Goal: Find specific fact: Find specific page/section

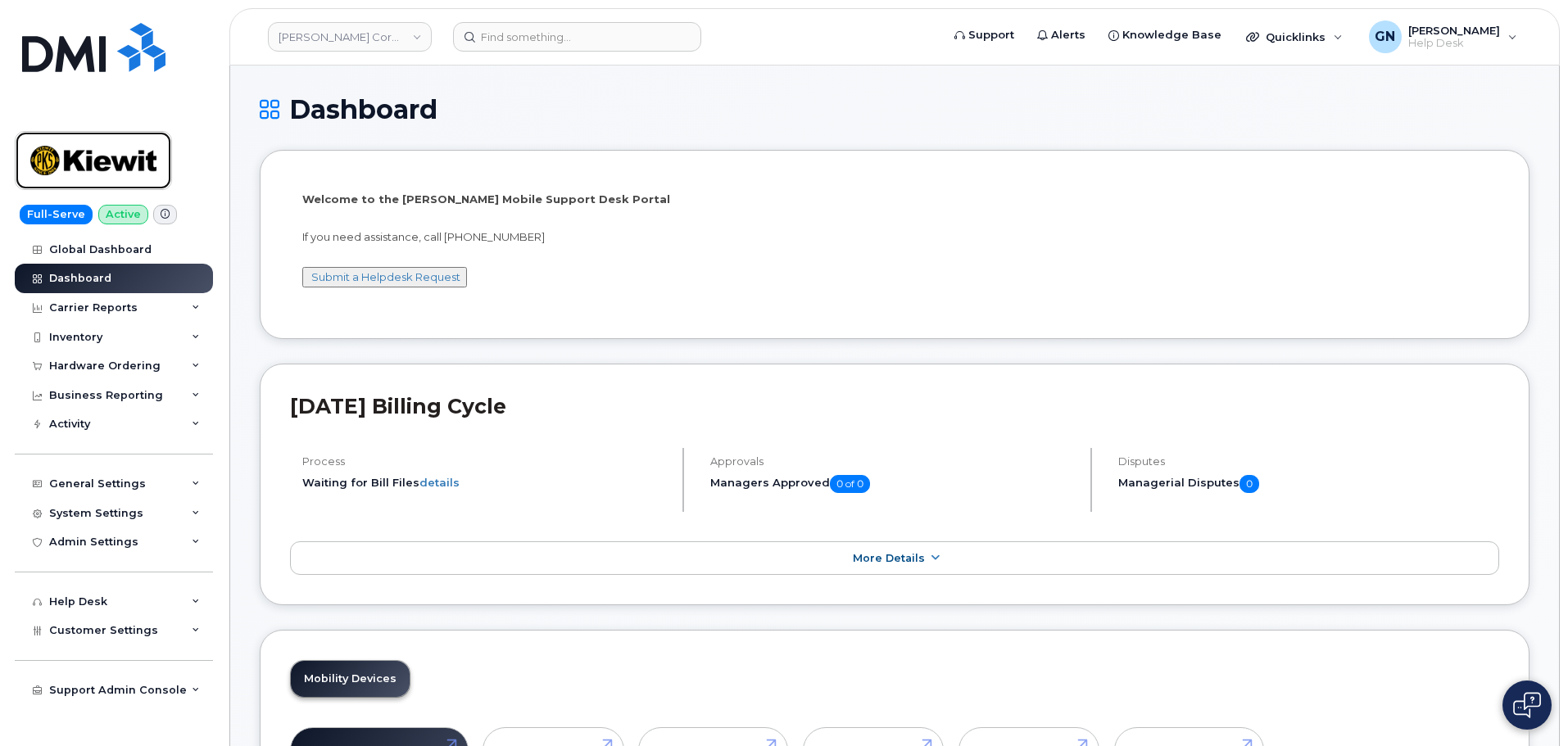
drag, startPoint x: 0, startPoint y: 0, endPoint x: 150, endPoint y: 150, distance: 212.1
click at [146, 151] on img at bounding box center [93, 161] width 126 height 47
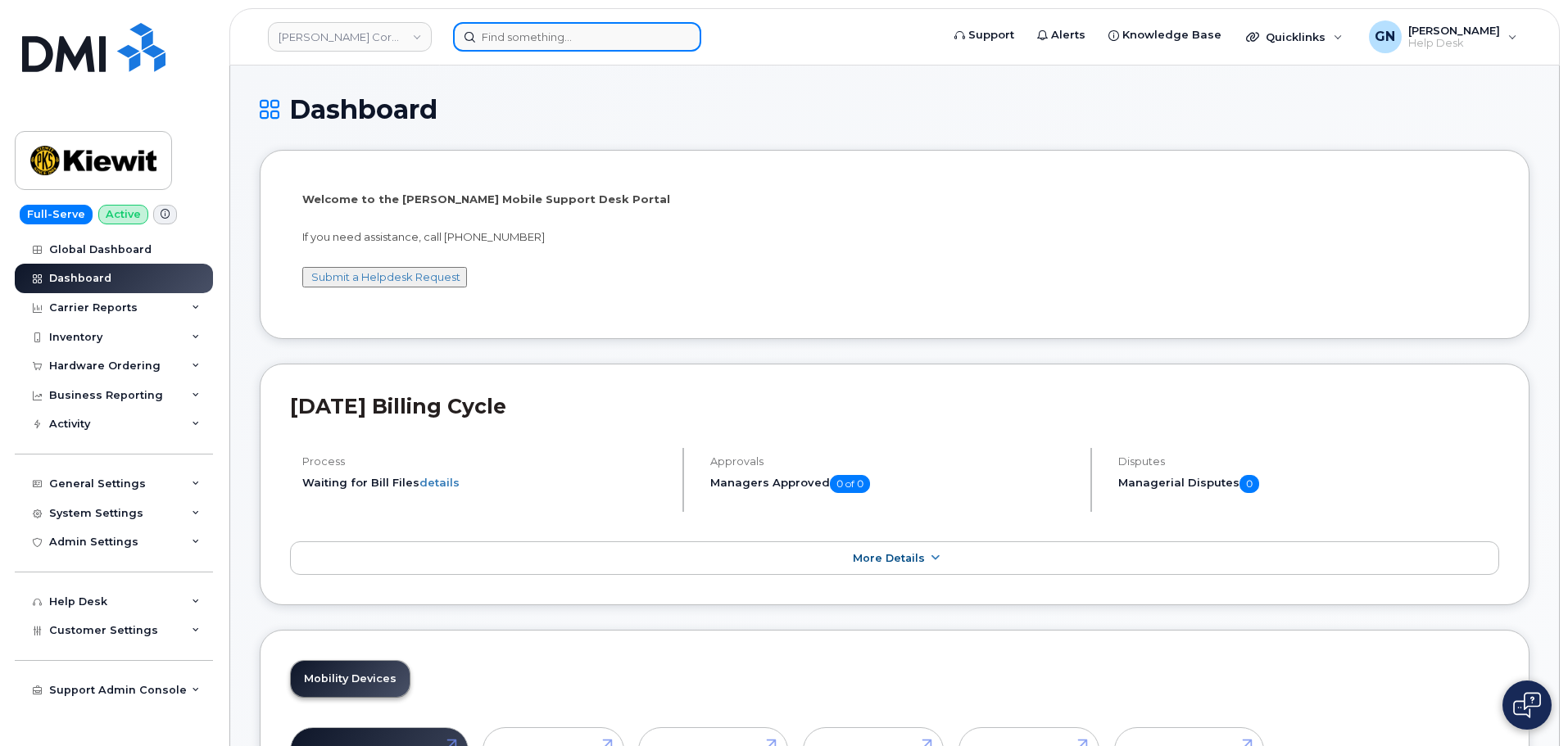
click at [532, 42] on input at bounding box center [577, 36] width 248 height 29
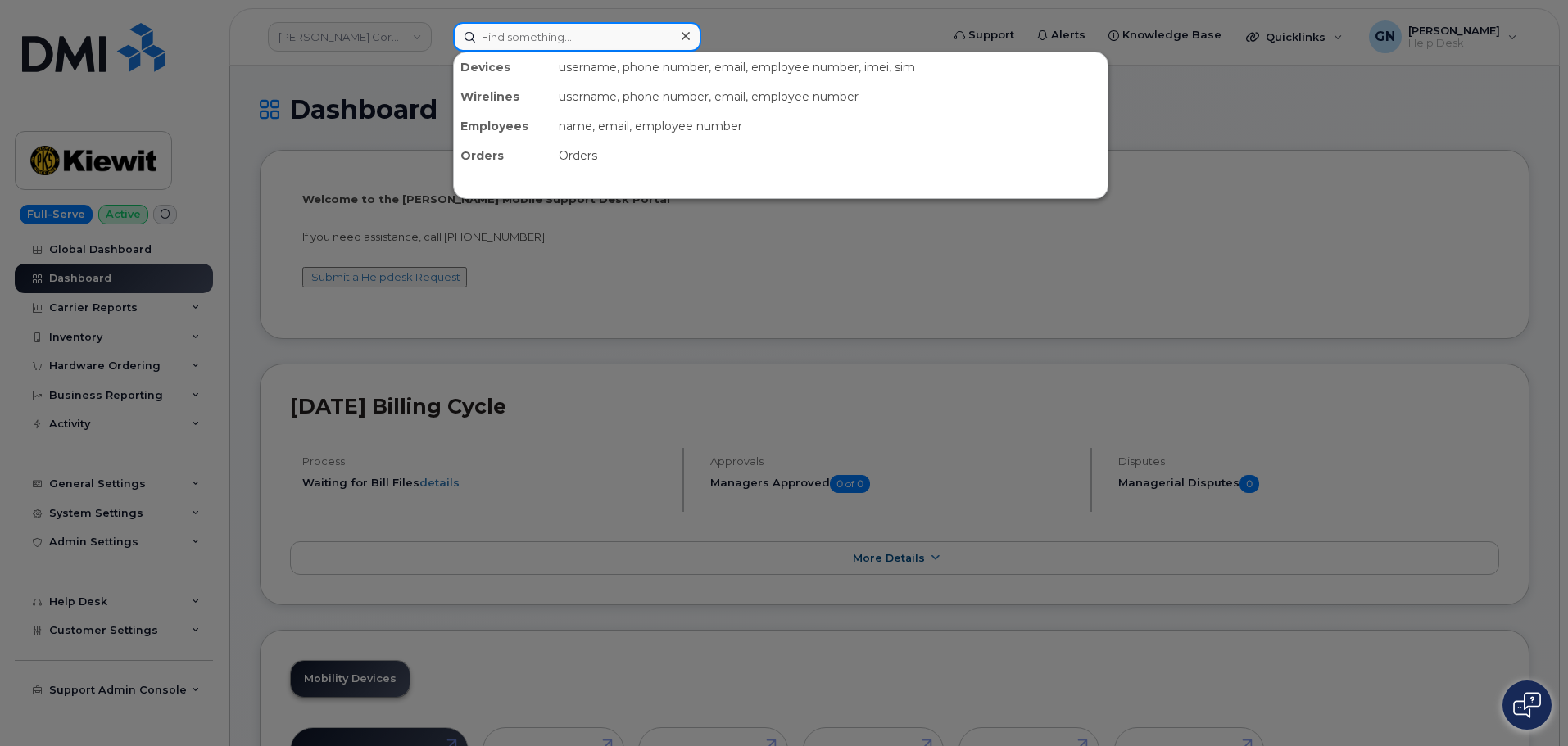
paste input "3479447903"
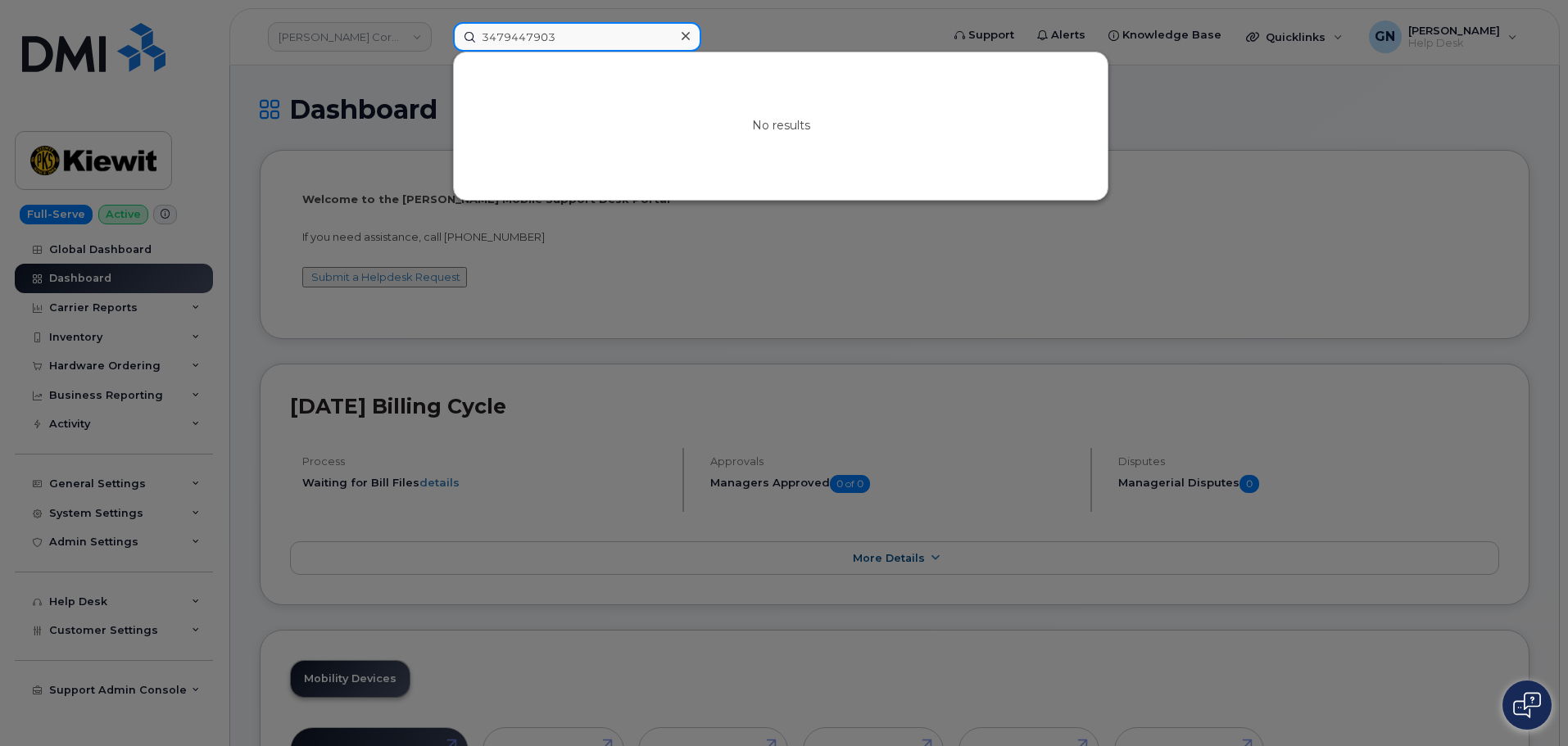
type input "3479447903"
click at [682, 39] on icon at bounding box center [686, 36] width 8 height 8
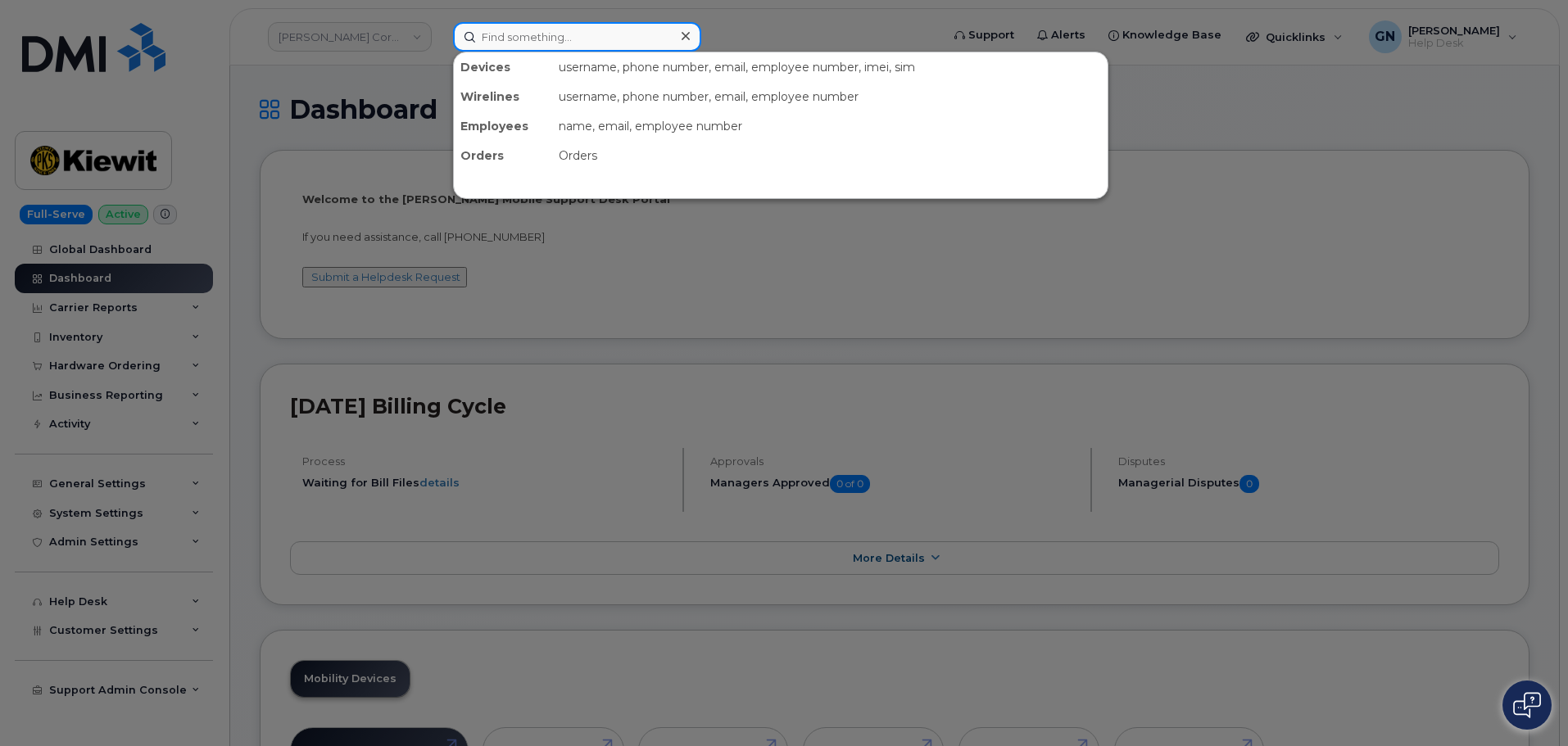
drag, startPoint x: 526, startPoint y: 38, endPoint x: 517, endPoint y: 34, distance: 9.8
click at [526, 37] on input at bounding box center [577, 36] width 248 height 29
paste input "297895"
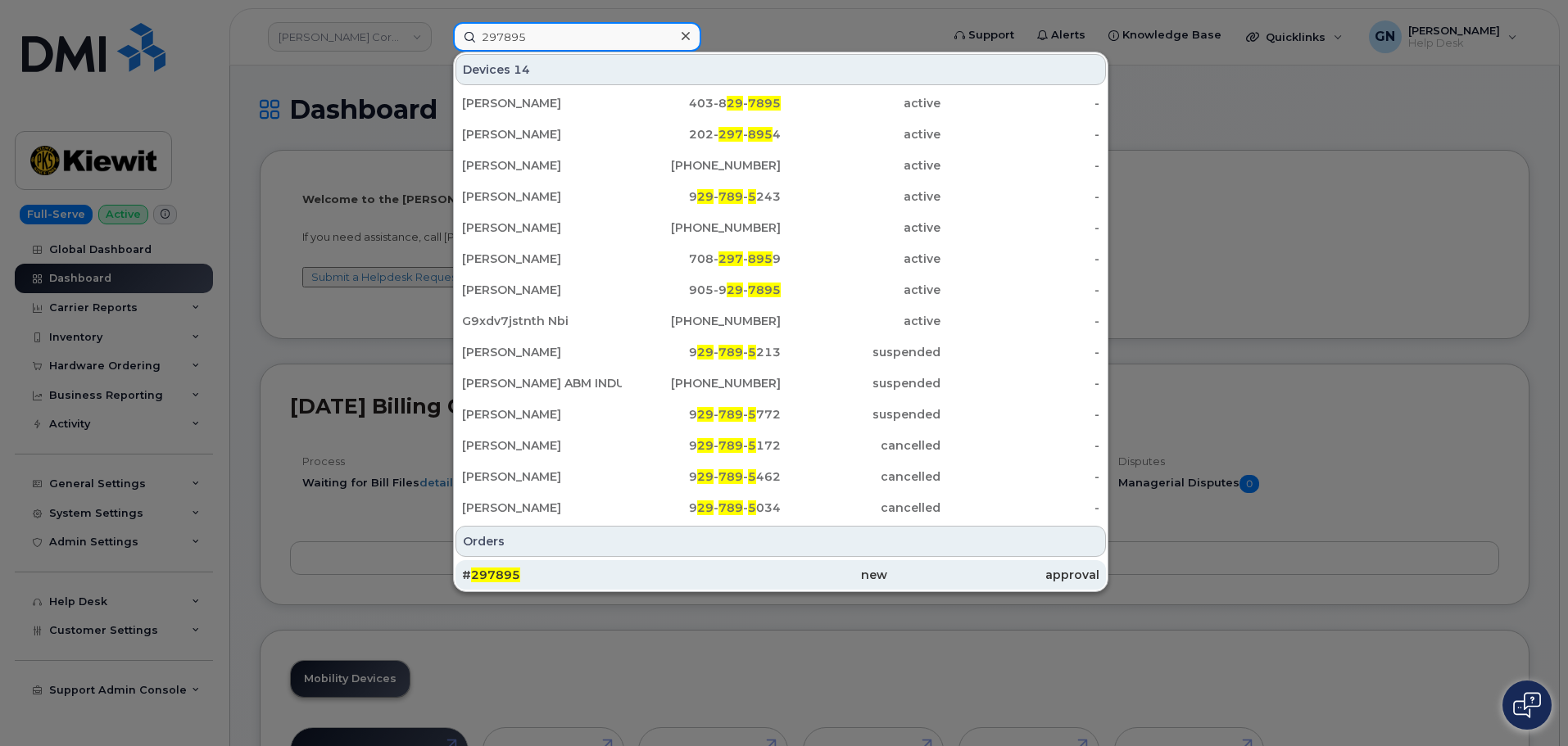
type input "297895"
click at [591, 568] on div "# 297895" at bounding box center [568, 574] width 212 height 16
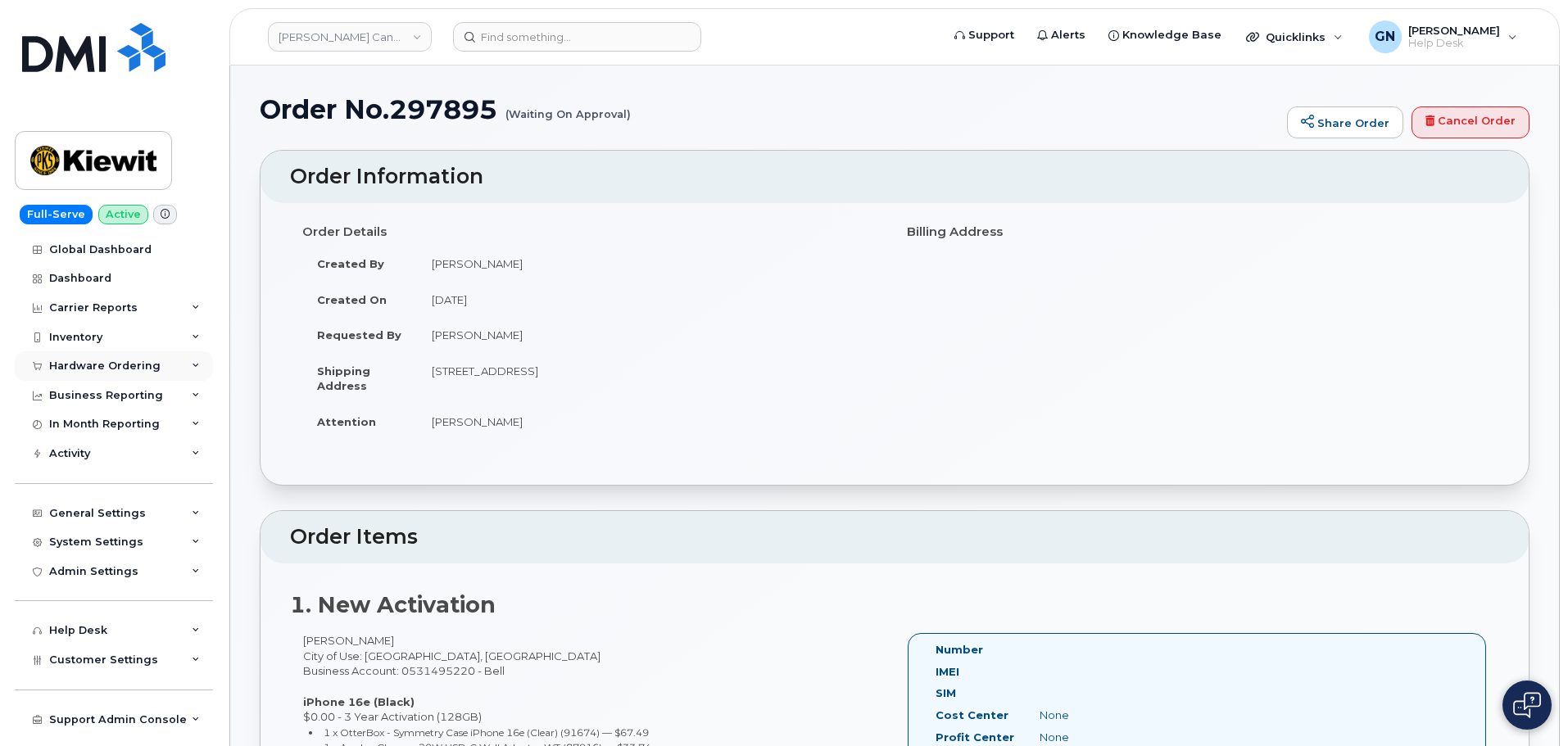
click at [145, 366] on div "Hardware Ordering" at bounding box center [104, 367] width 111 height 13
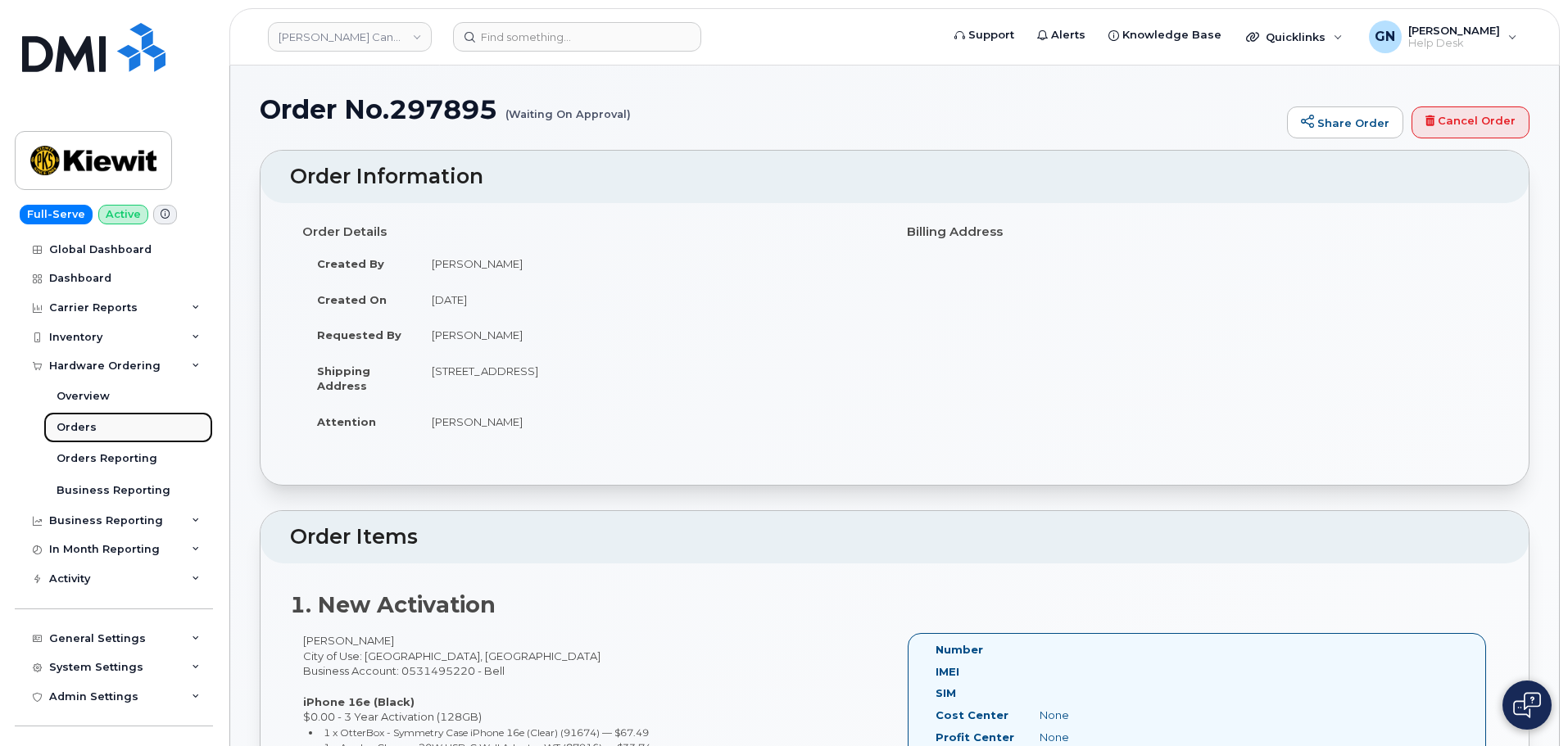
click at [137, 421] on link "Orders" at bounding box center [129, 427] width 170 height 31
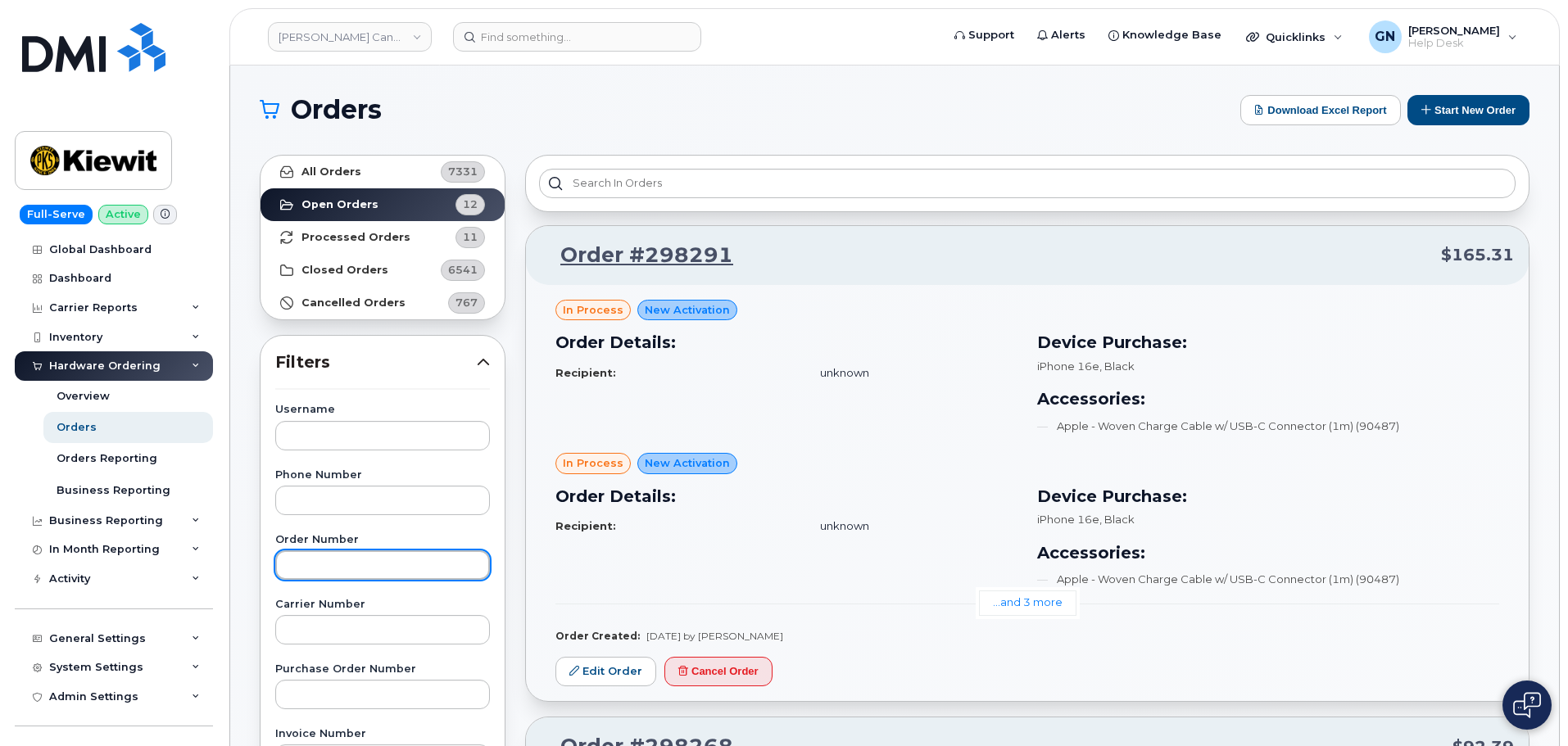
click at [324, 557] on input "text" at bounding box center [382, 565] width 215 height 29
paste input "297895"
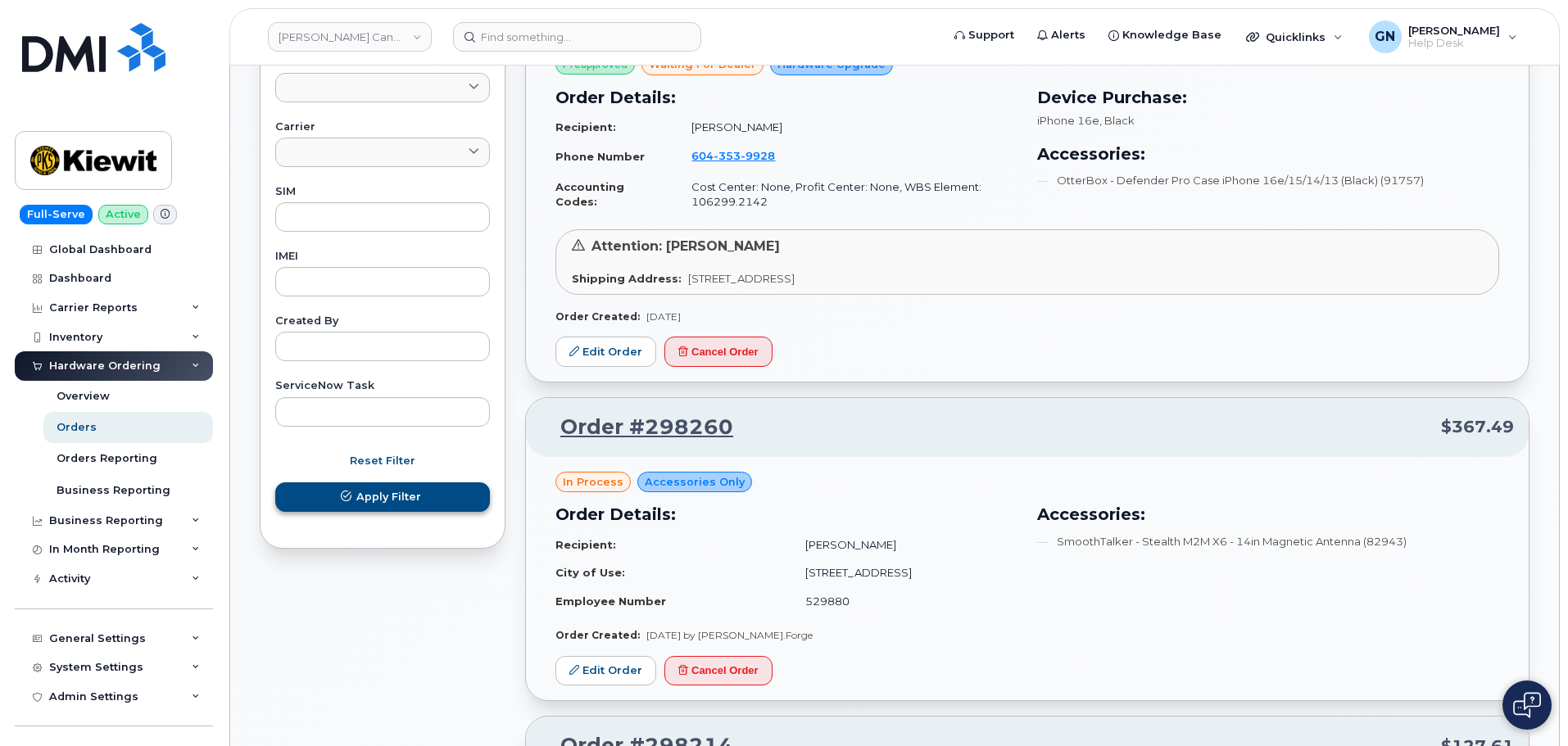
type input "297895"
click at [380, 504] on span "Apply Filter" at bounding box center [389, 496] width 65 height 16
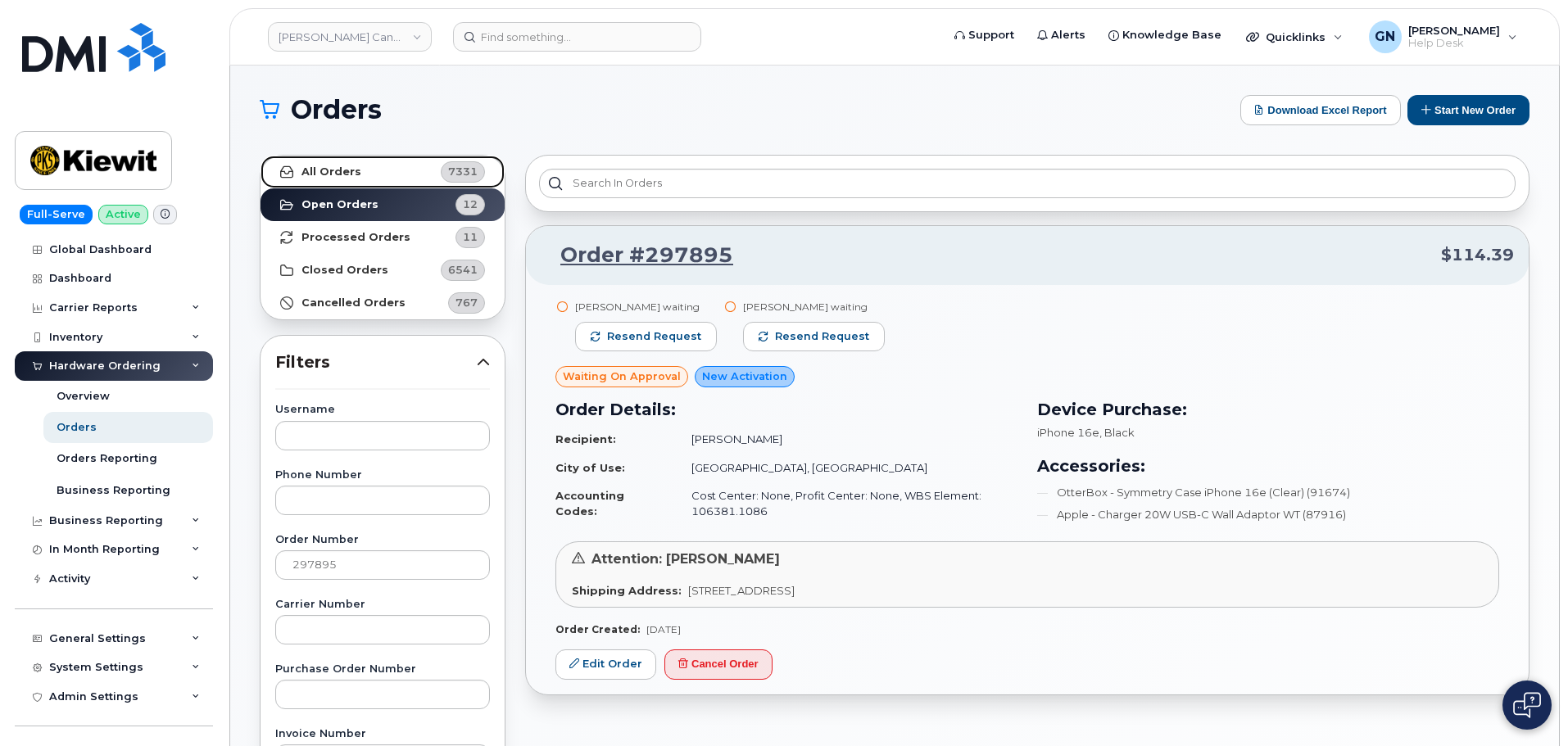
click at [396, 178] on link "All Orders 7331" at bounding box center [383, 172] width 244 height 33
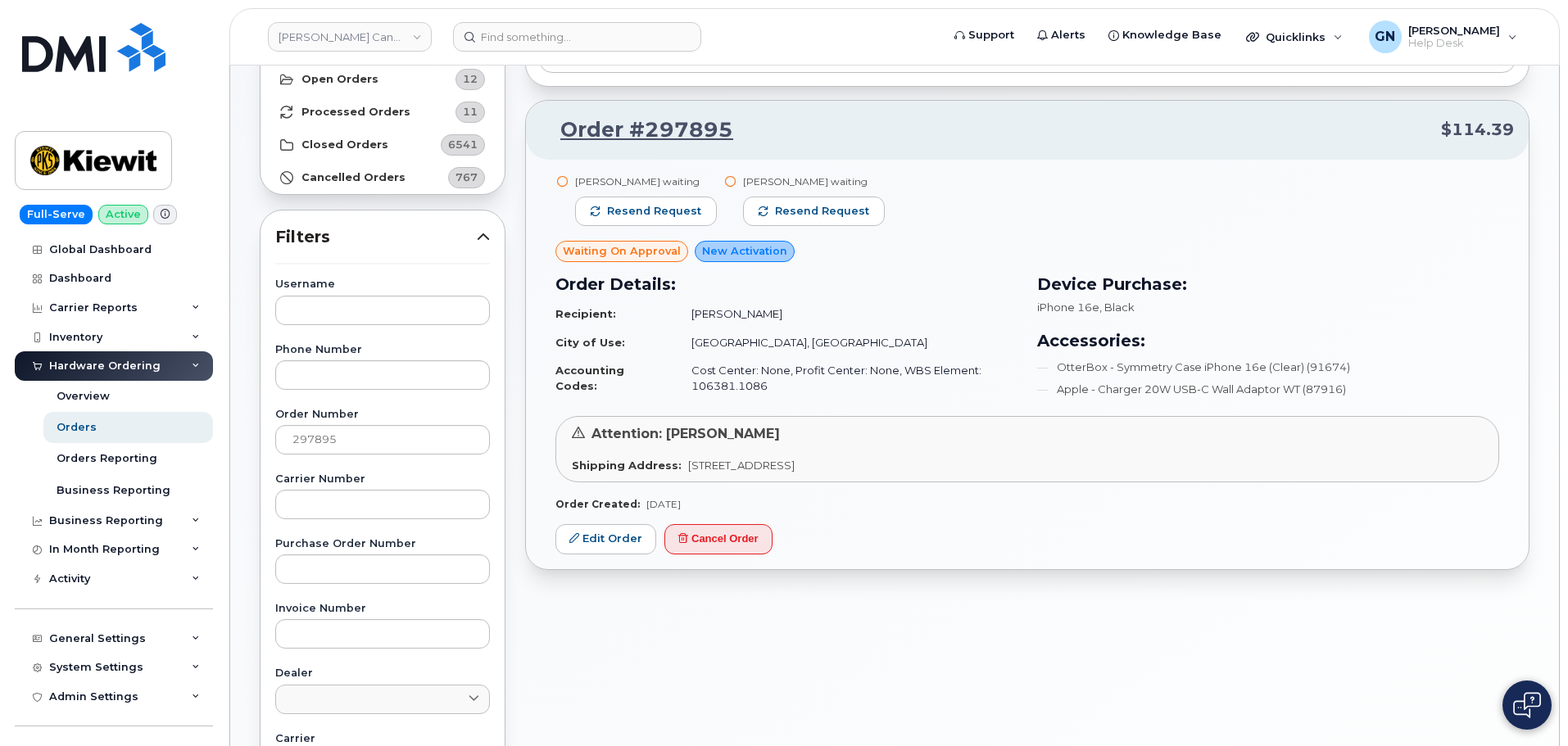
scroll to position [164, 0]
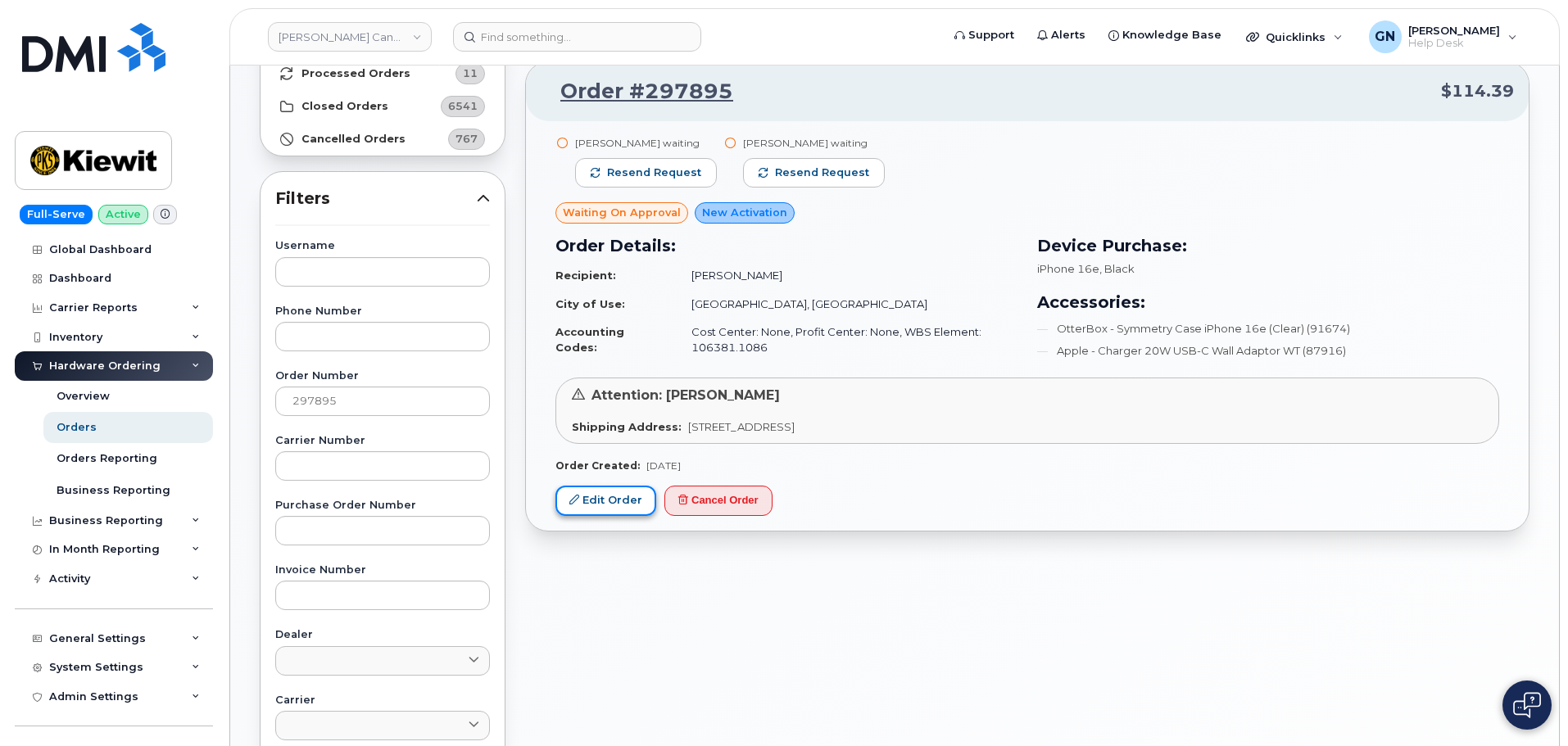
click at [581, 505] on link "Edit Order" at bounding box center [606, 501] width 101 height 30
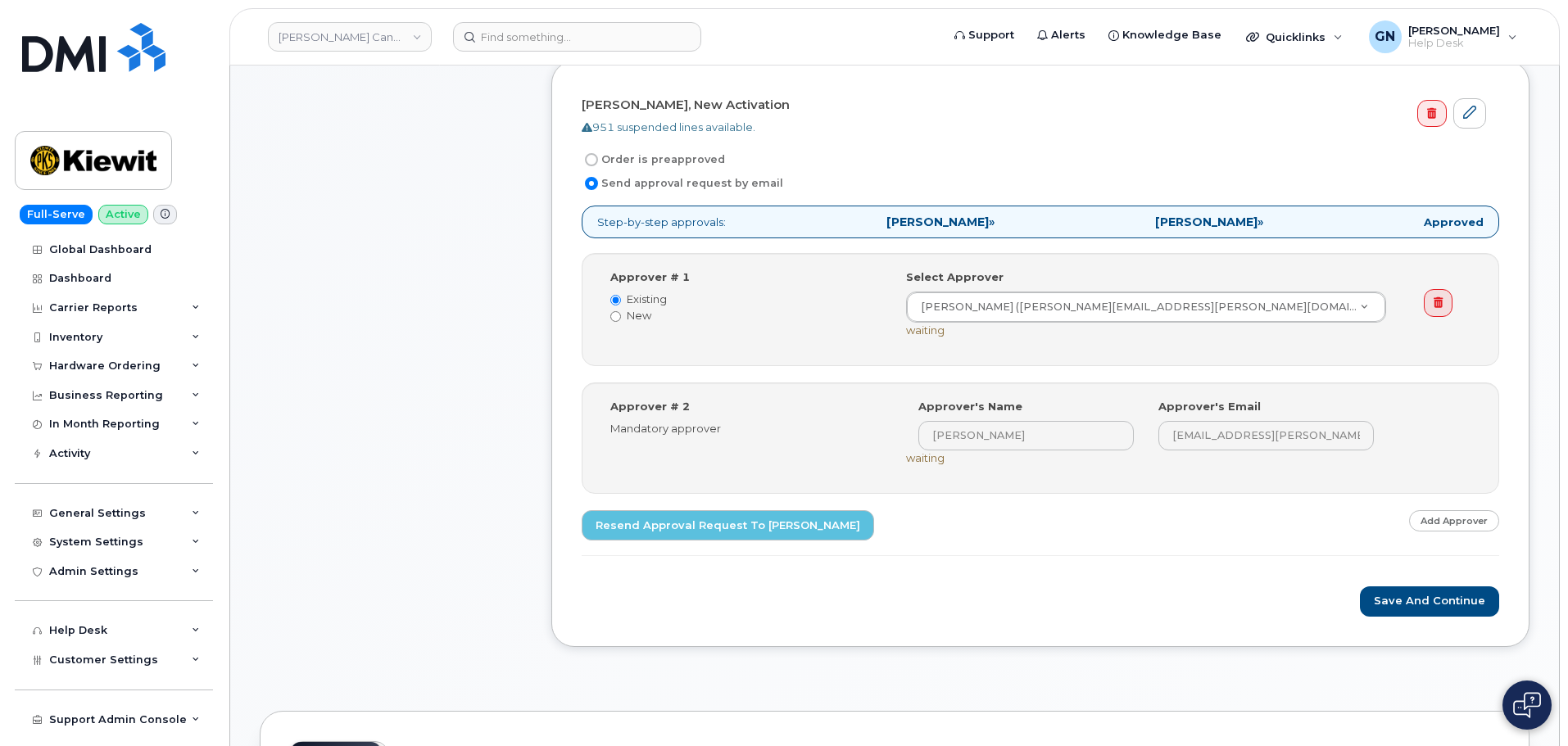
scroll to position [491, 0]
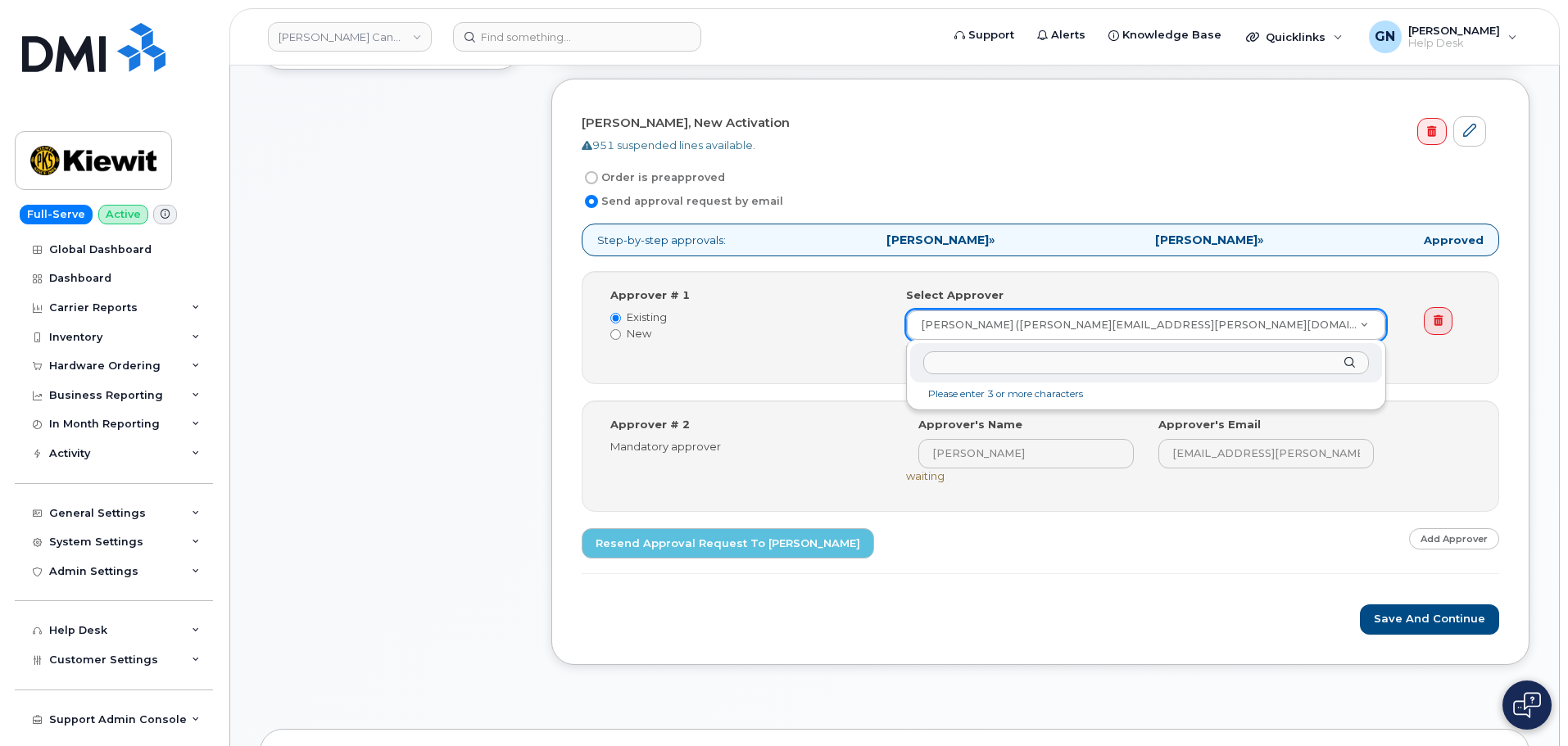
drag, startPoint x: 1228, startPoint y: 325, endPoint x: 1110, endPoint y: 340, distance: 118.9
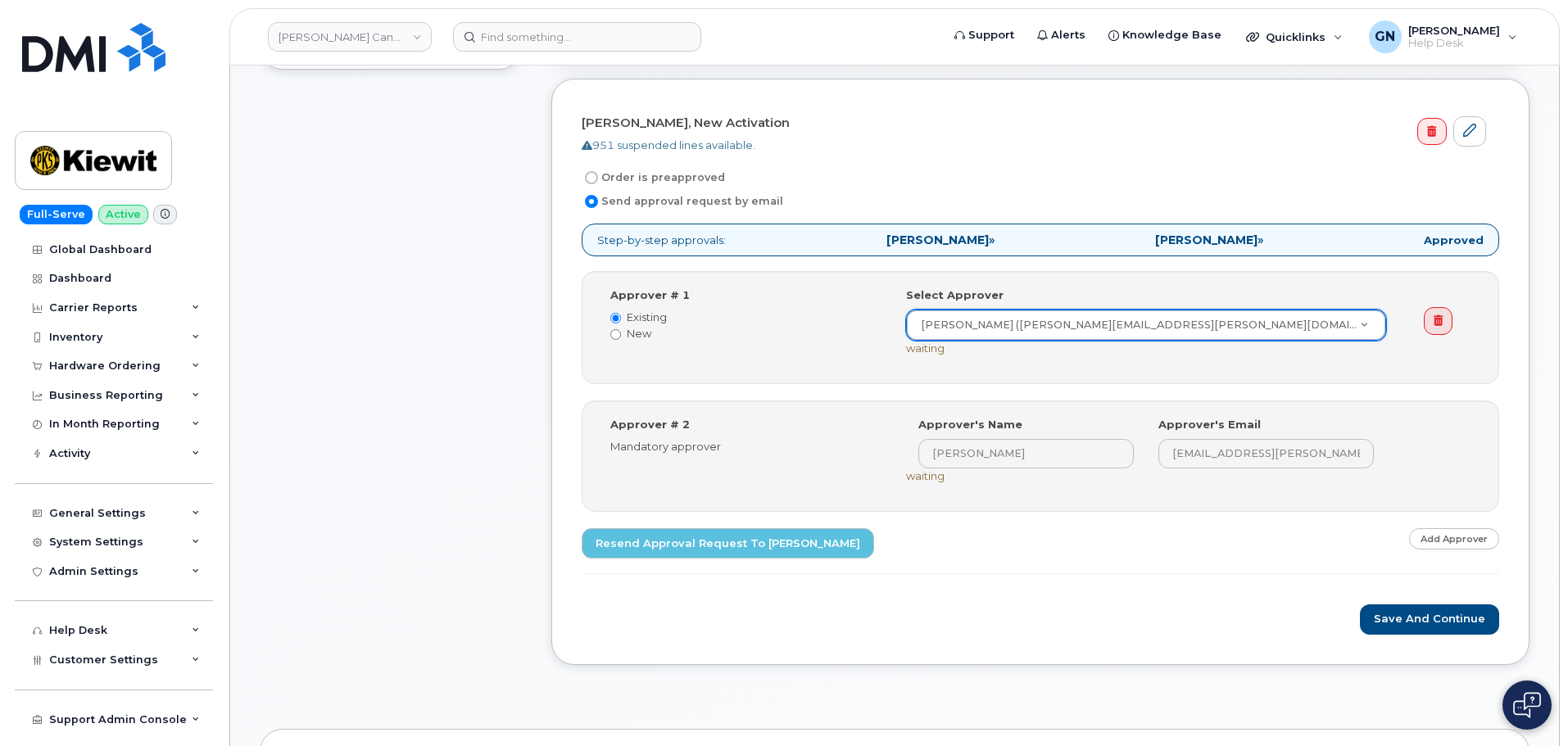
drag, startPoint x: 916, startPoint y: 325, endPoint x: 940, endPoint y: 327, distance: 24.1
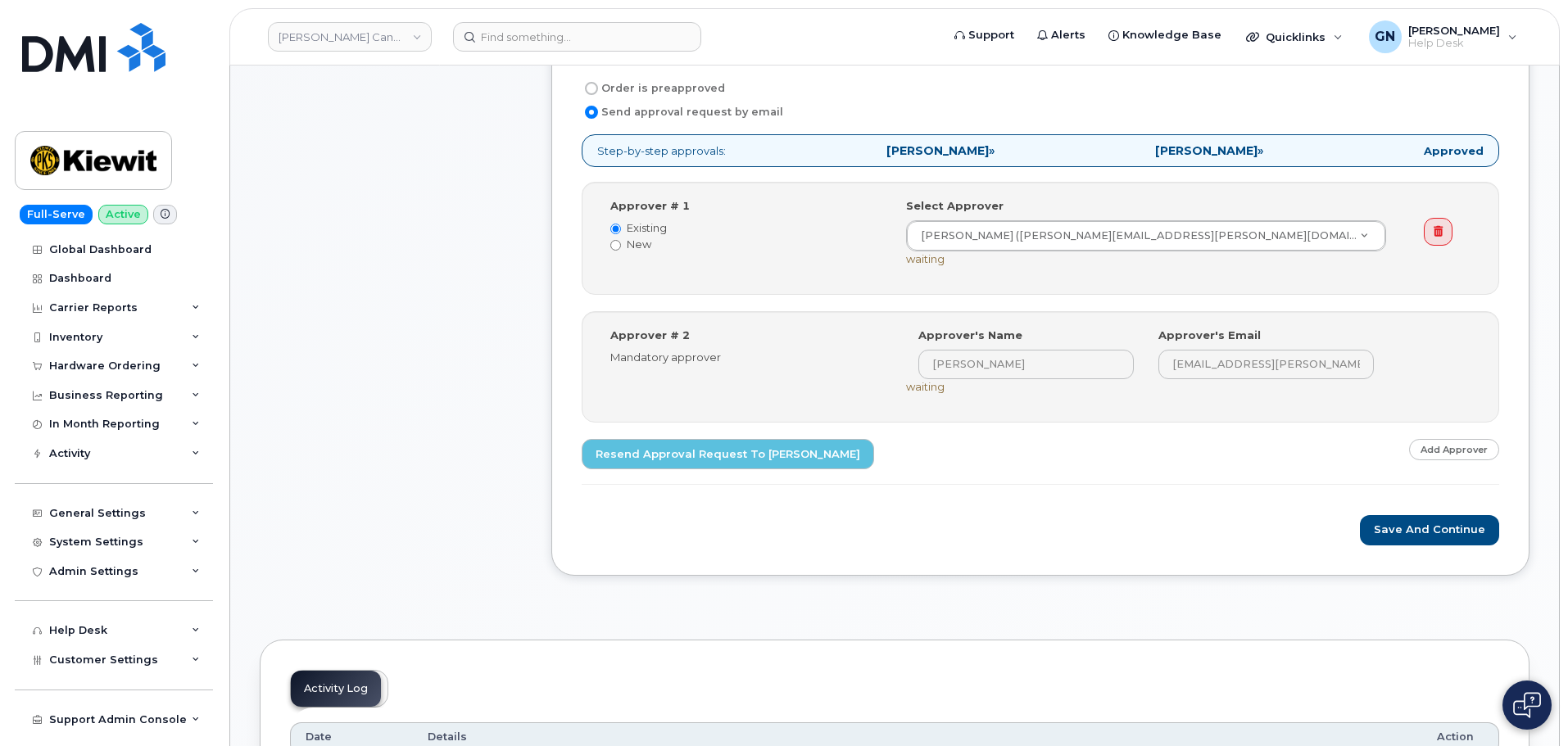
scroll to position [574, 0]
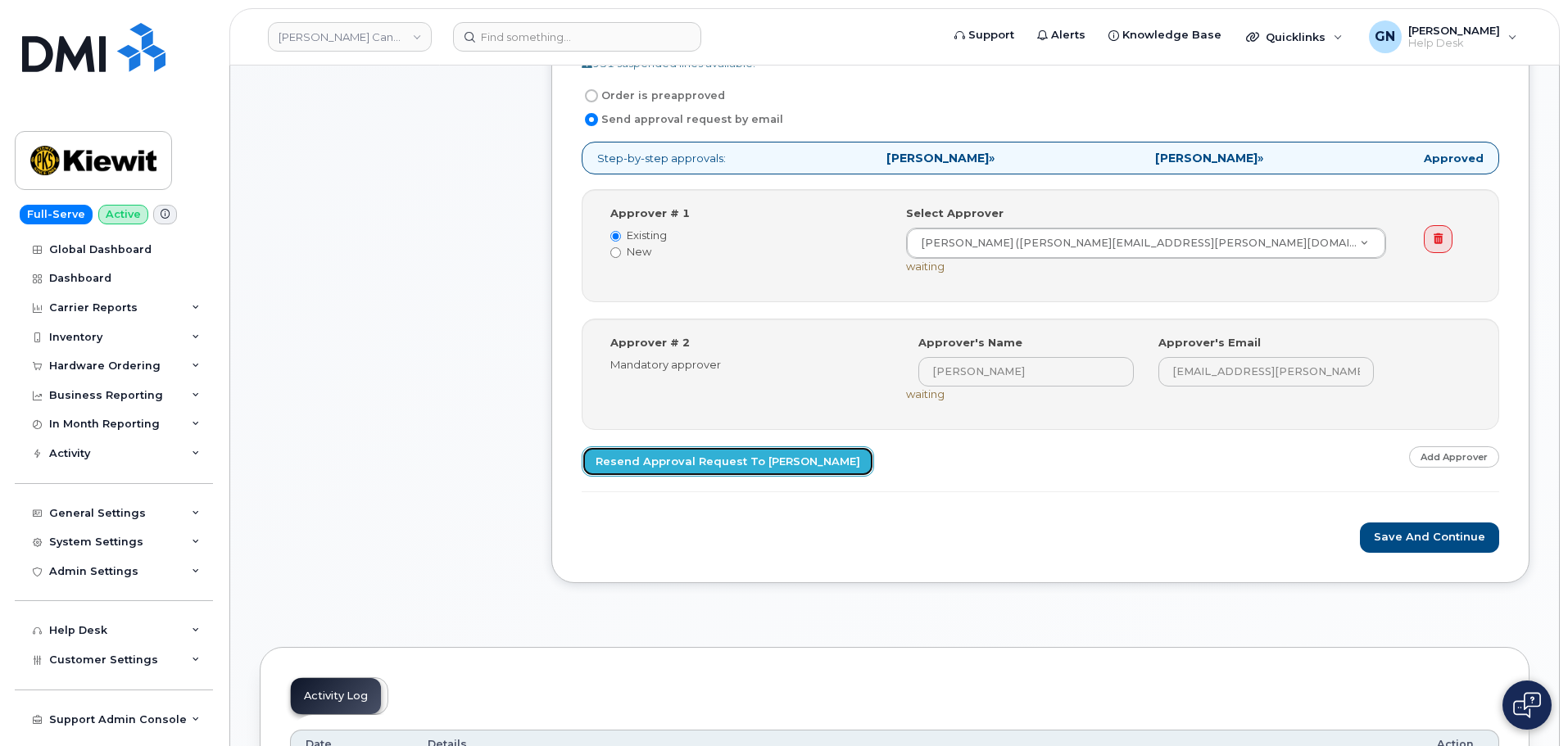
click at [760, 468] on link "Resend Approval Request to Sandhya Vernekar" at bounding box center [728, 462] width 293 height 30
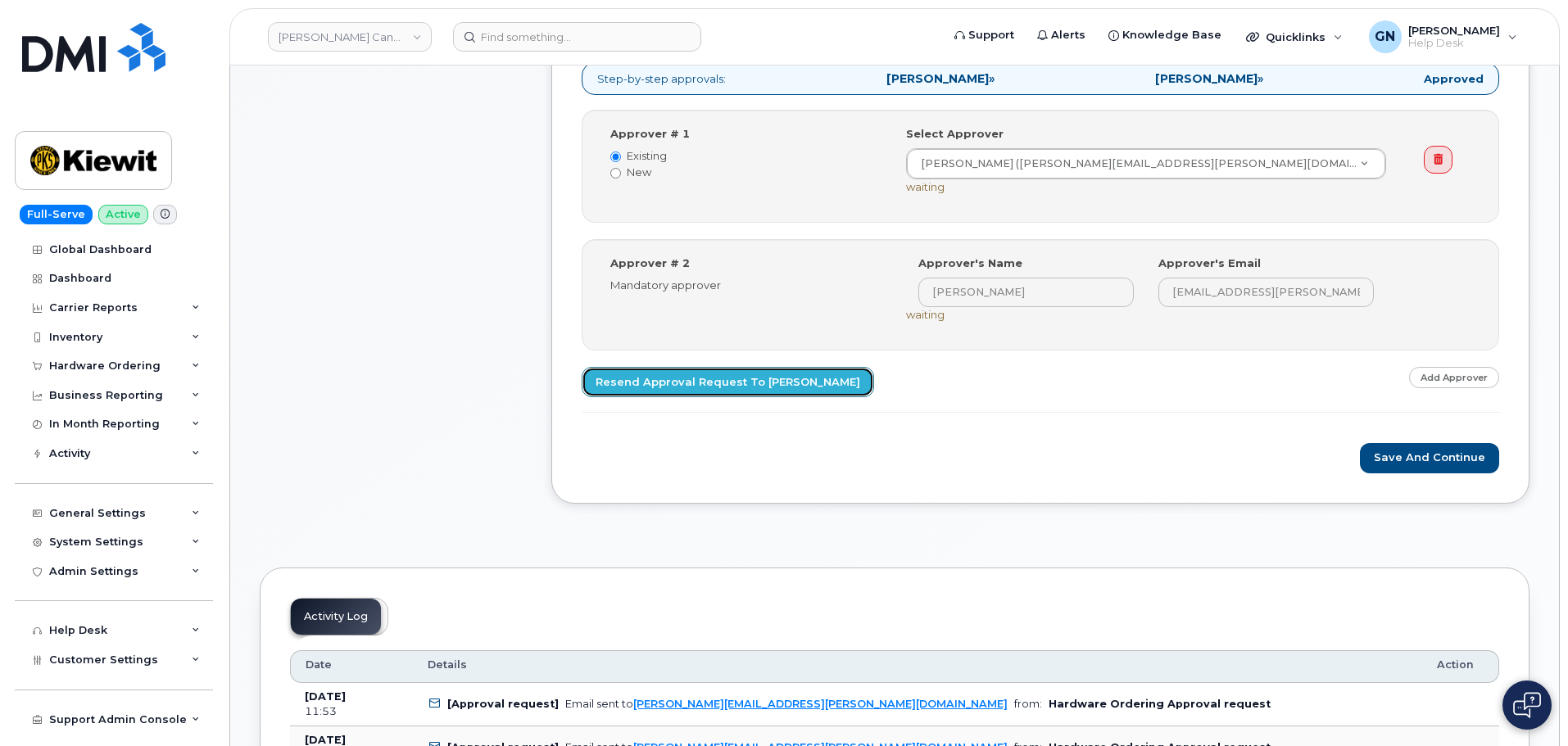
scroll to position [655, 0]
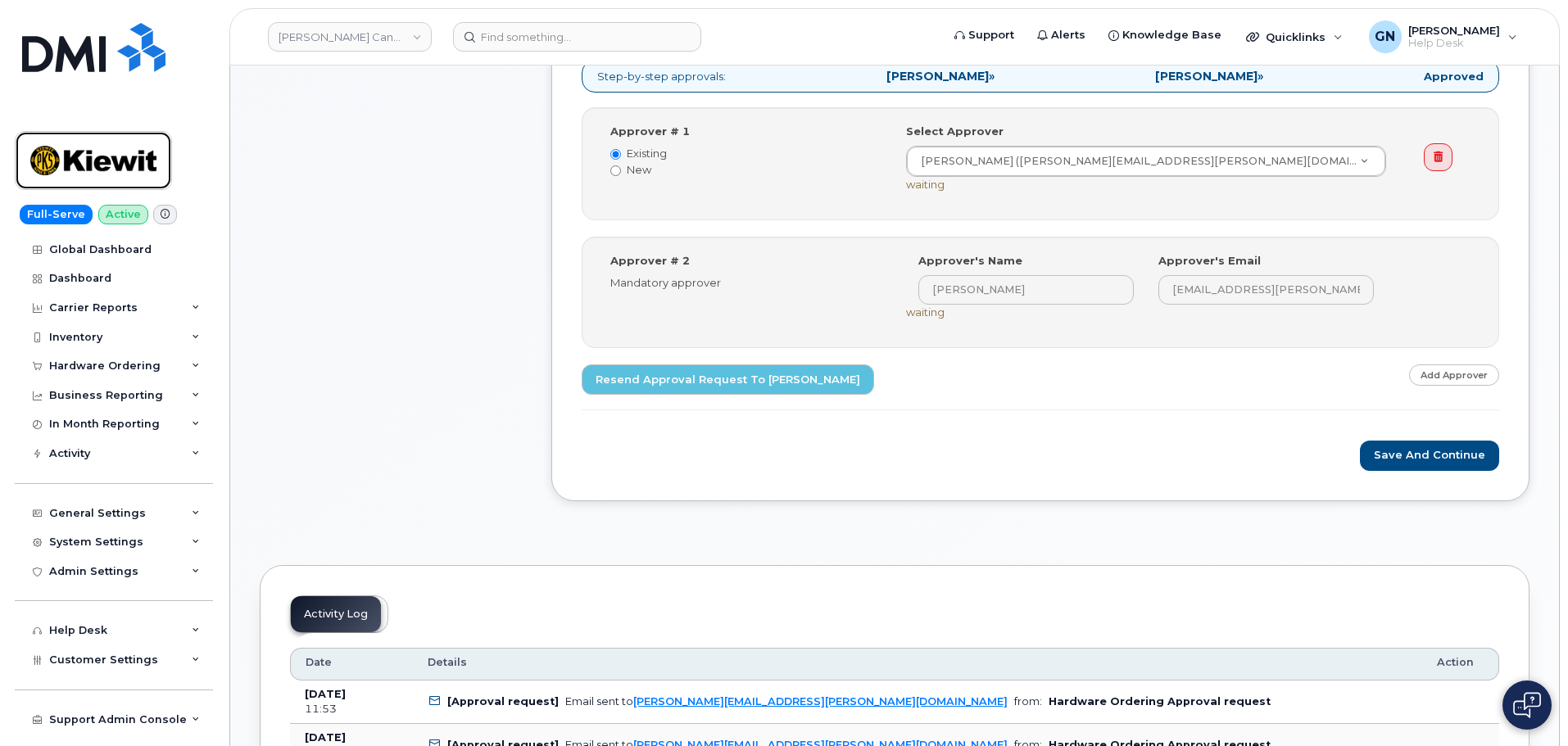
click at [150, 158] on img at bounding box center [93, 161] width 126 height 47
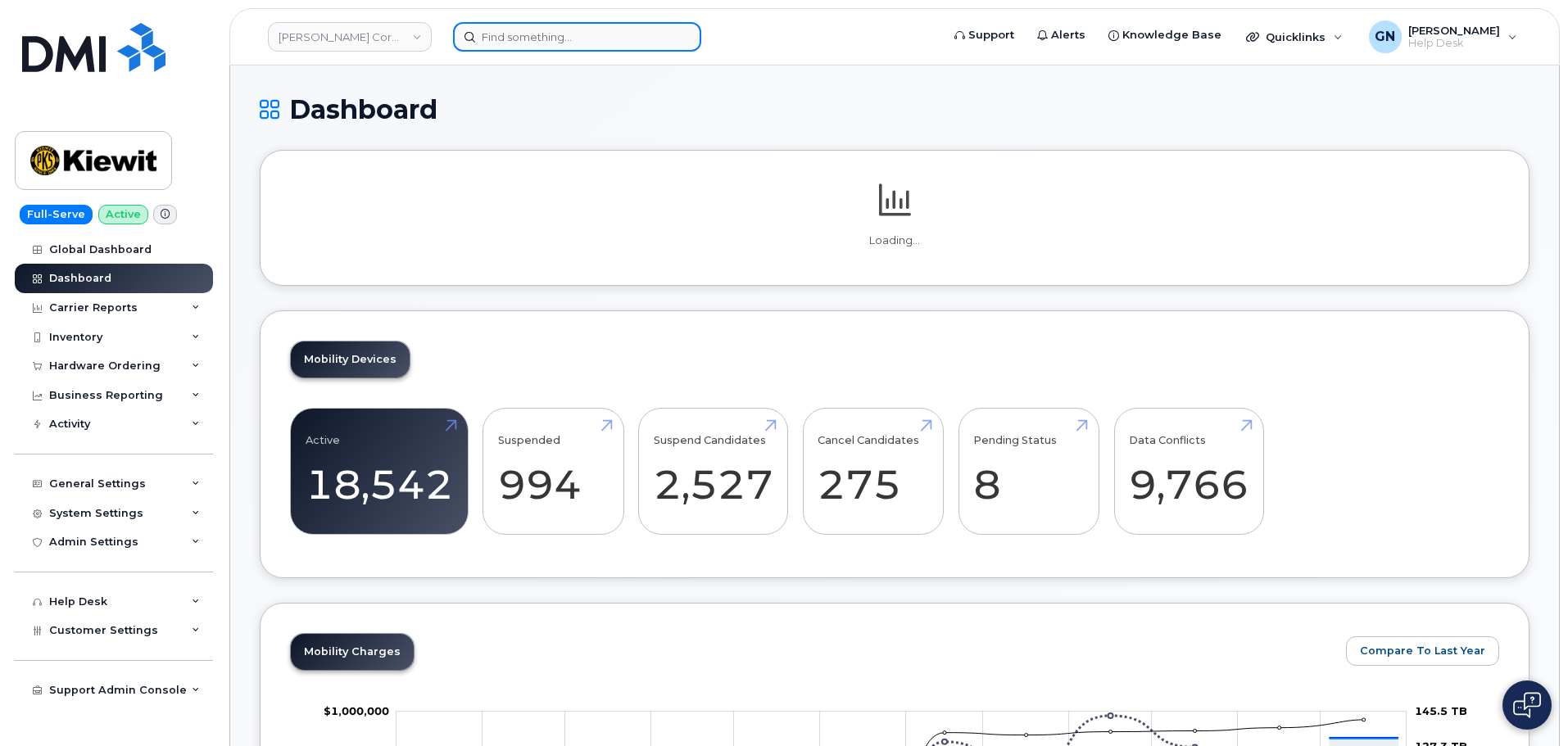
click at [551, 36] on input at bounding box center [577, 36] width 248 height 29
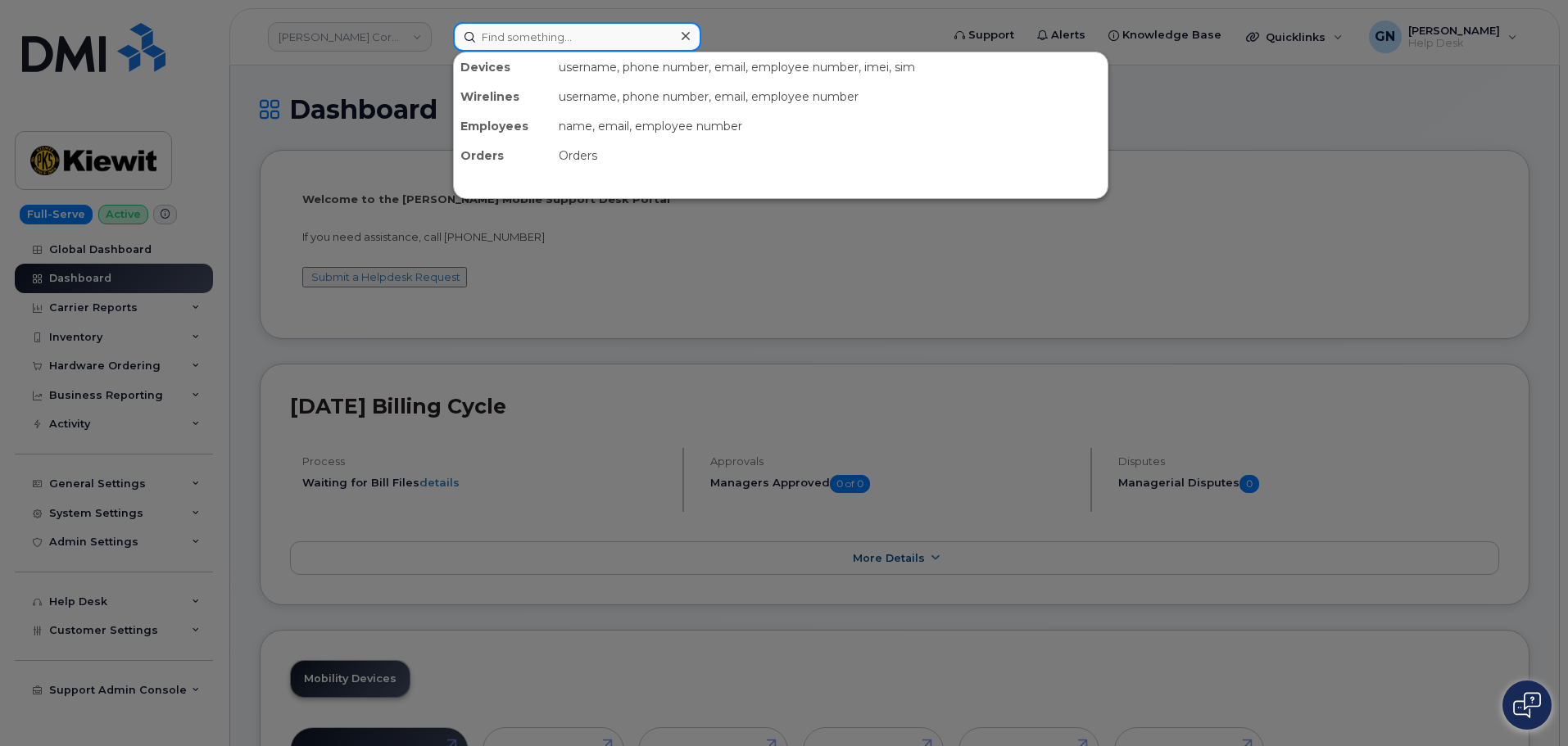
paste input "297897"
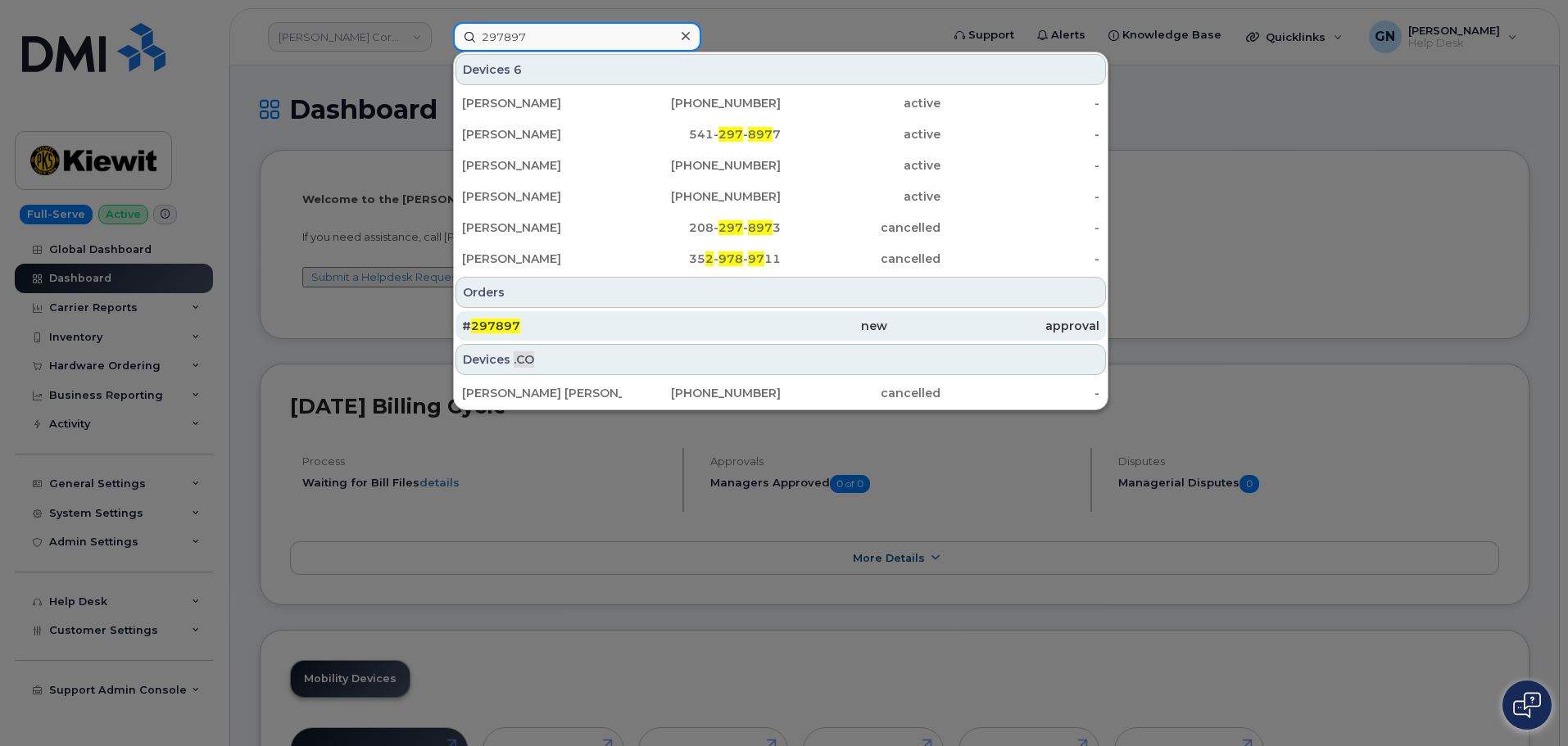
type input "297897"
click at [481, 331] on span "297897" at bounding box center [495, 326] width 49 height 15
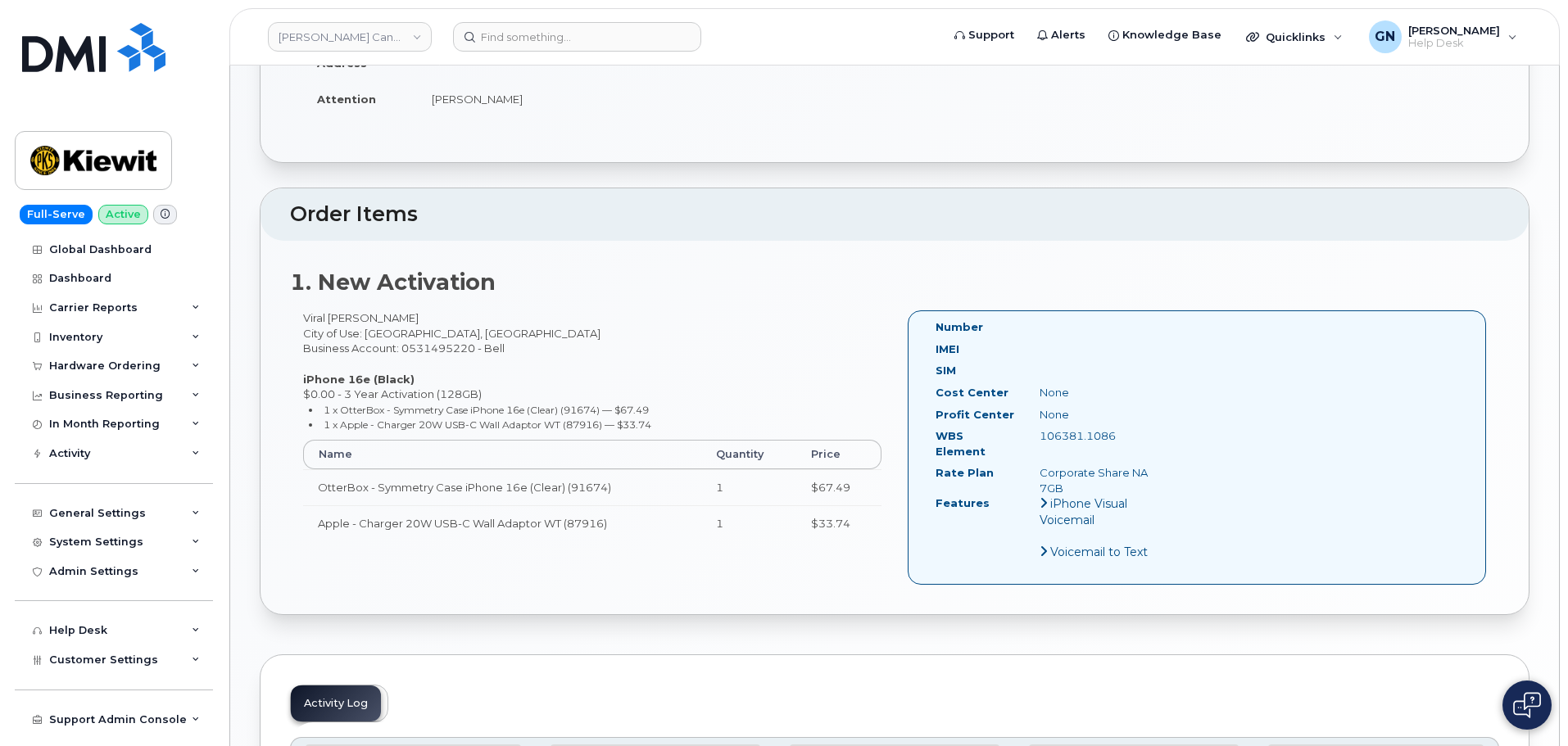
scroll to position [328, 0]
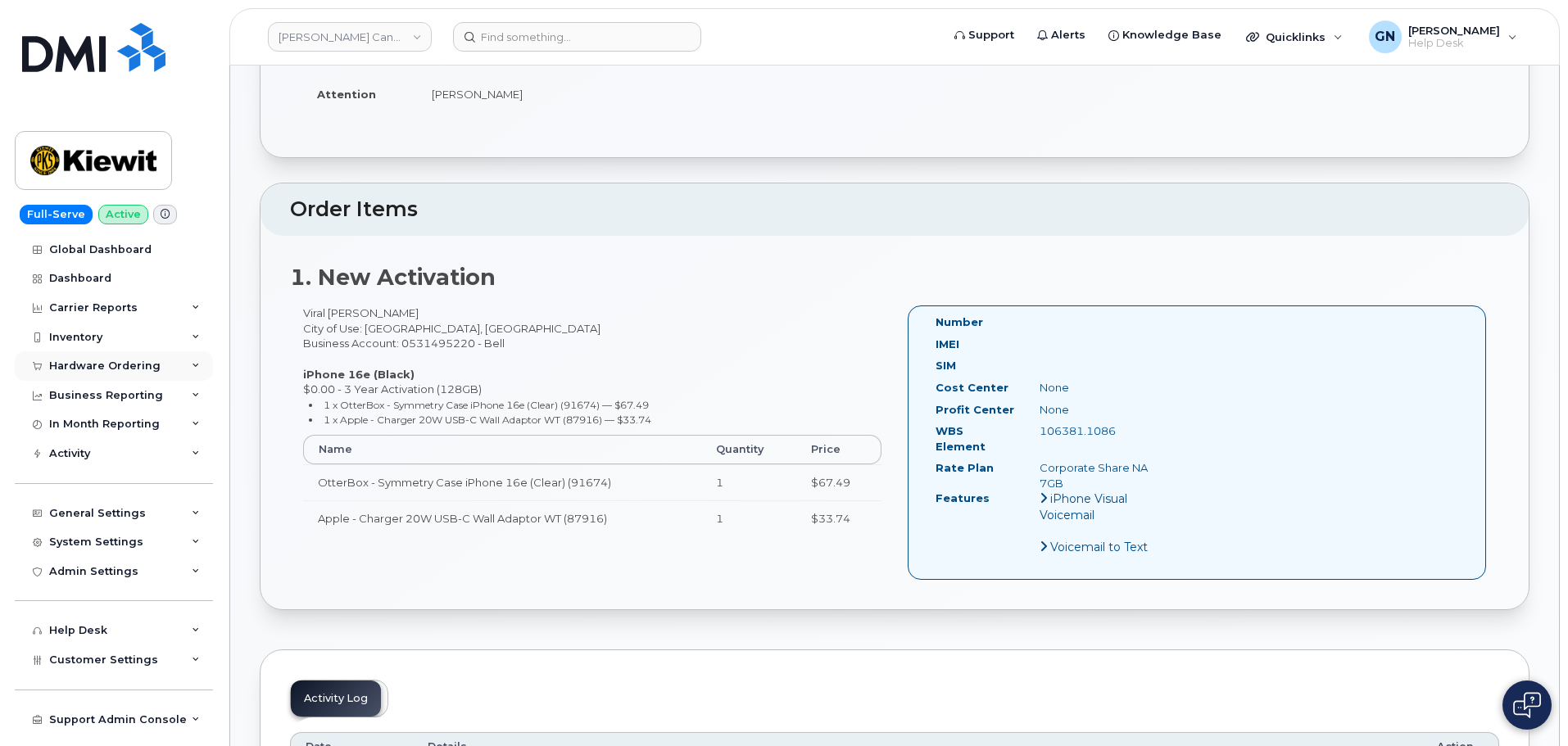
click at [130, 364] on div "Hardware Ordering" at bounding box center [104, 367] width 111 height 13
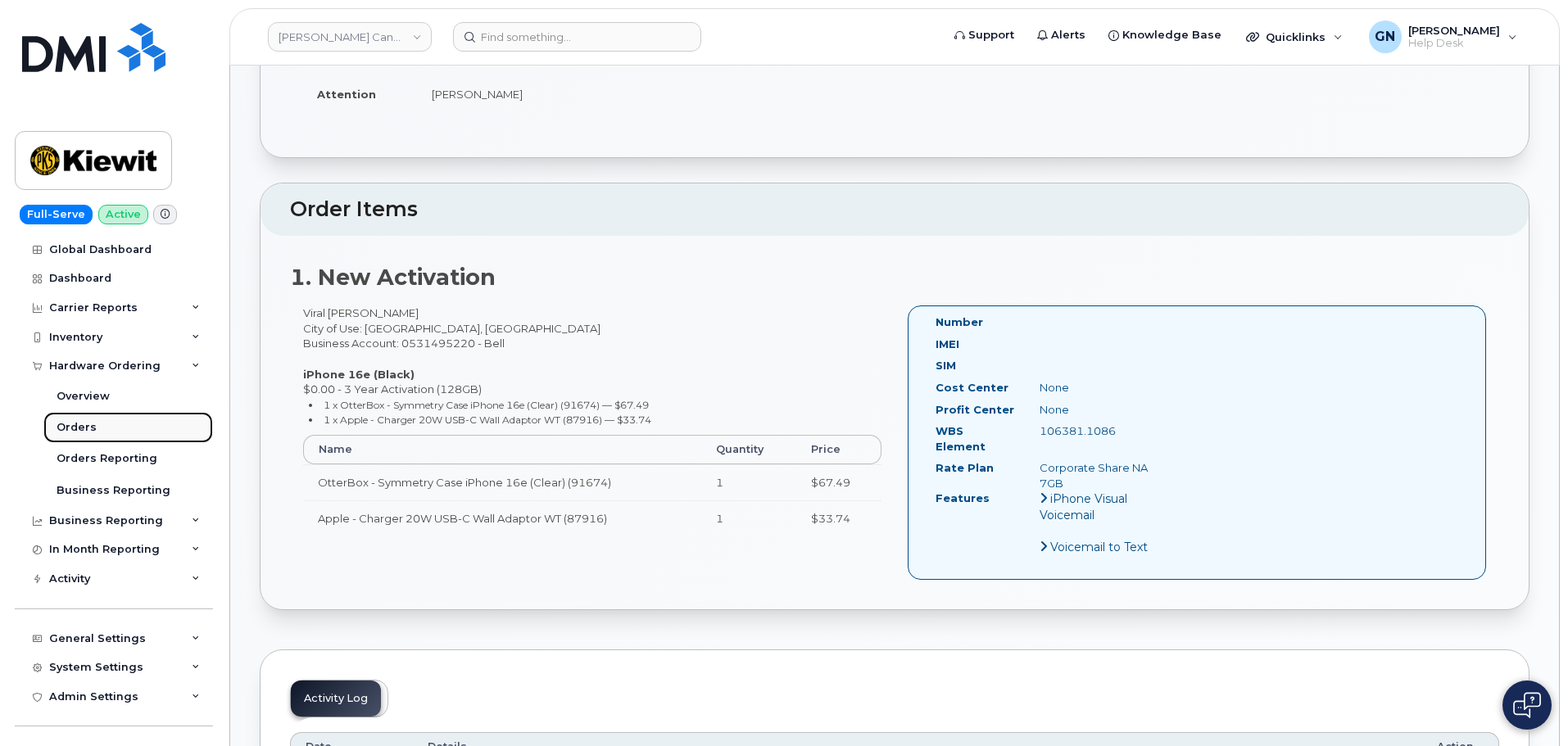
click at [89, 426] on div "Orders" at bounding box center [77, 428] width 40 height 15
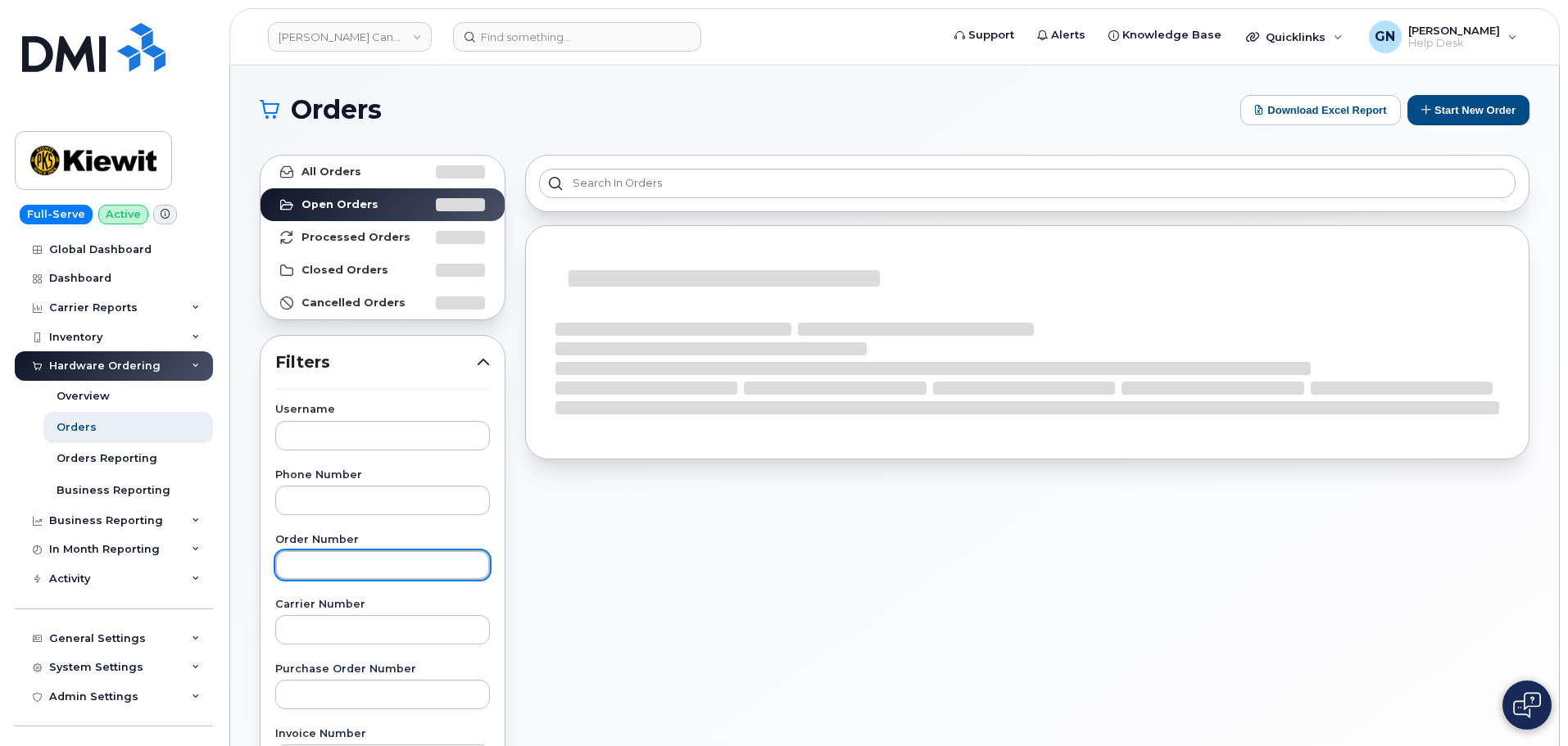
click at [376, 562] on input "text" at bounding box center [382, 565] width 215 height 29
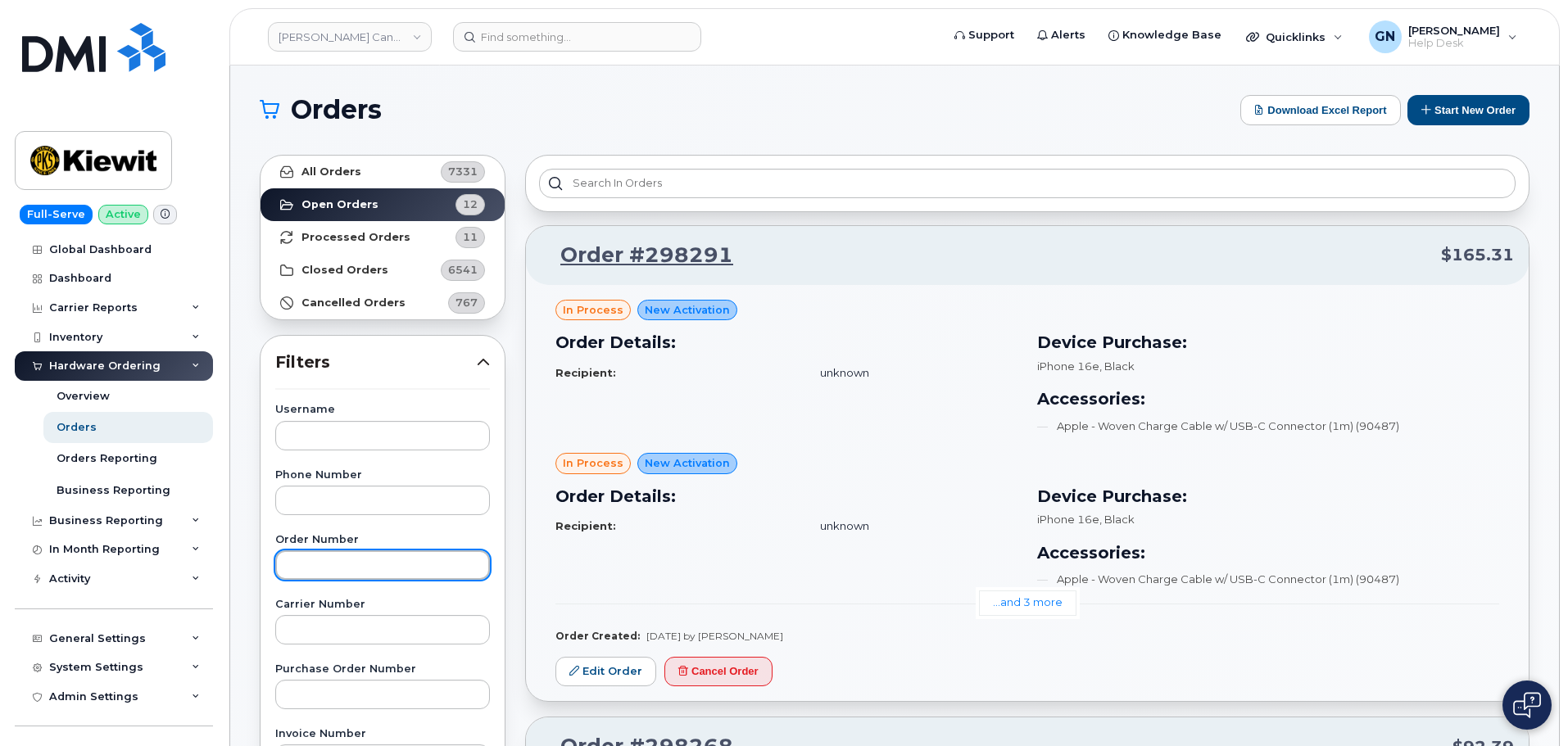
paste input "297897"
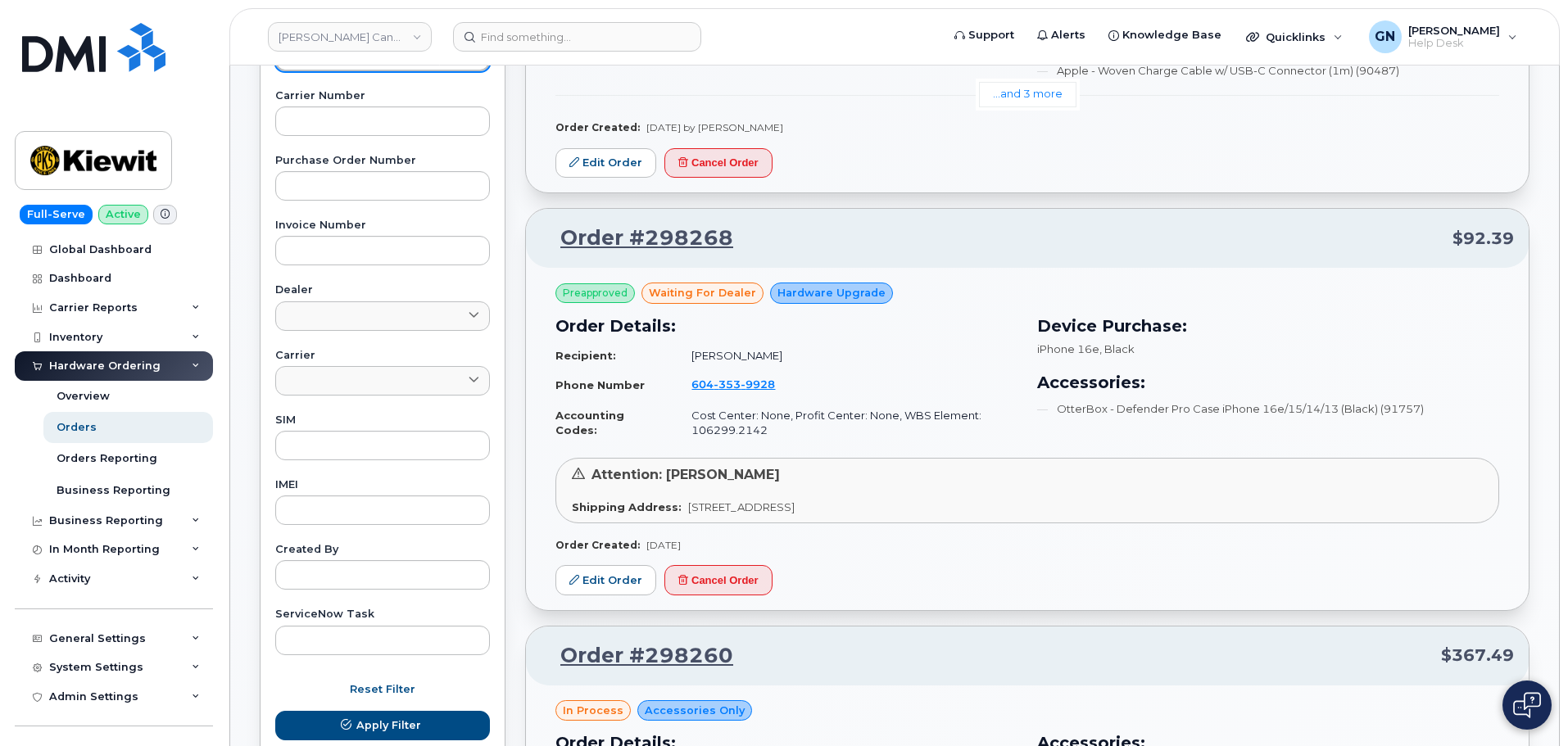
scroll to position [574, 0]
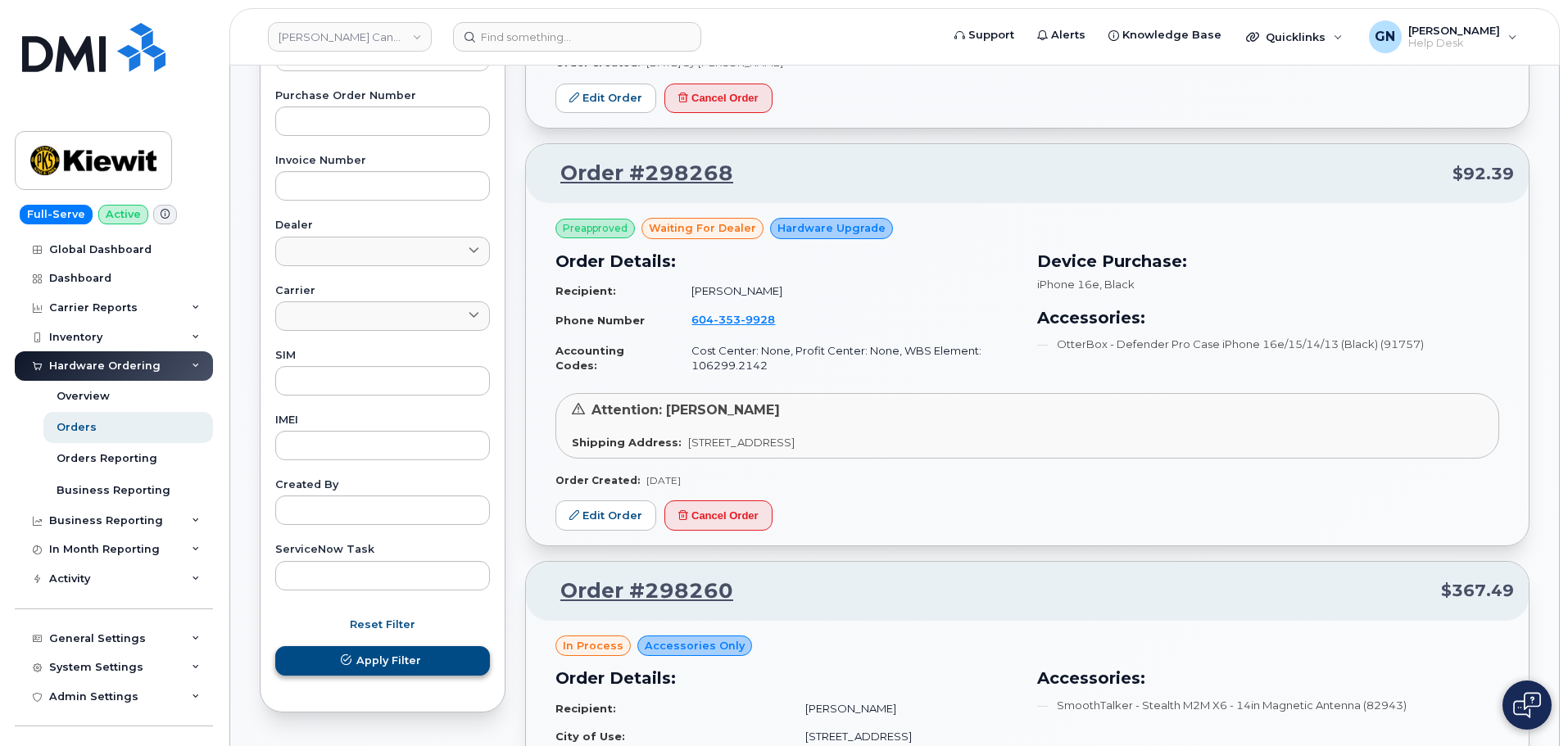
type input "297897"
click at [384, 663] on span "Apply Filter" at bounding box center [389, 660] width 65 height 16
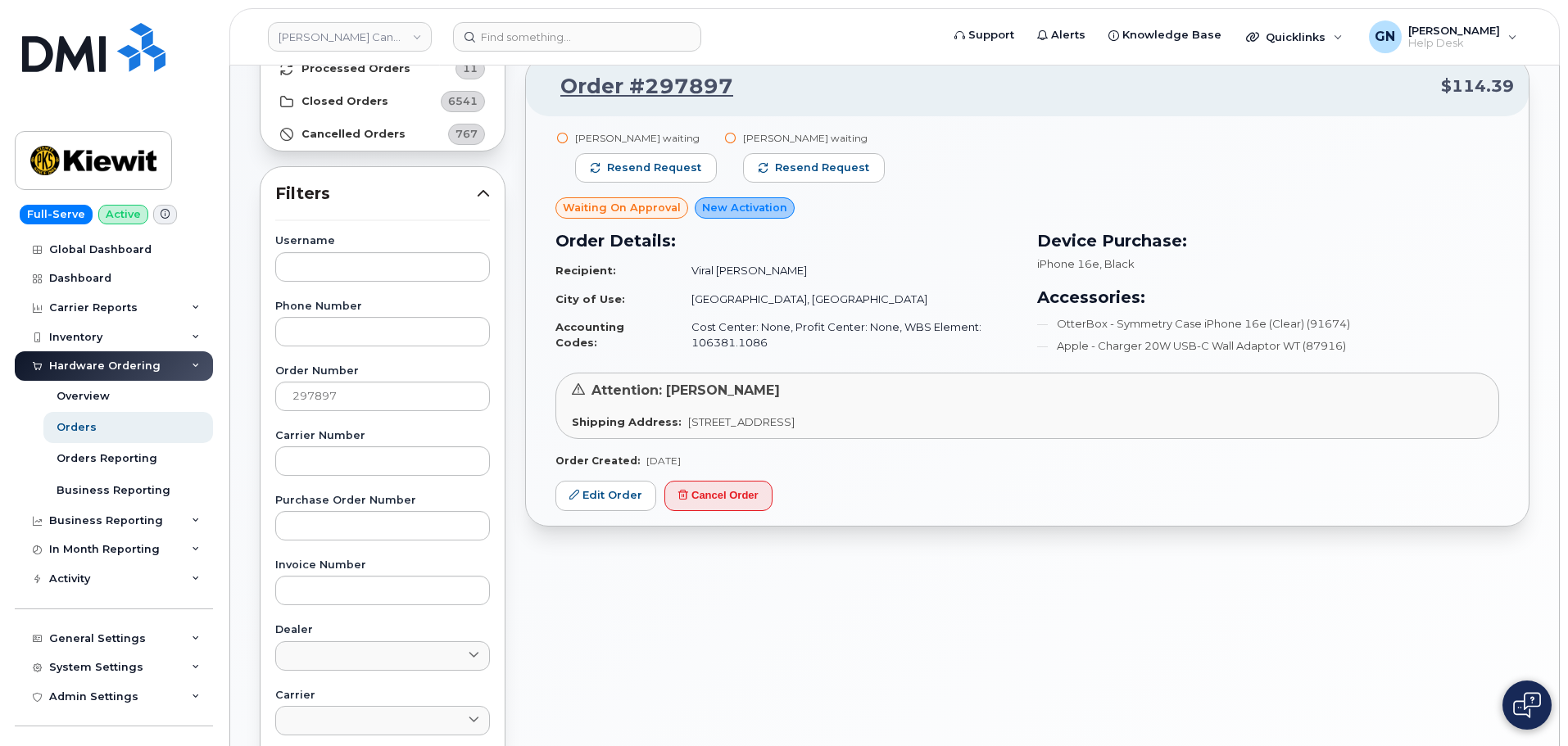
scroll to position [82, 0]
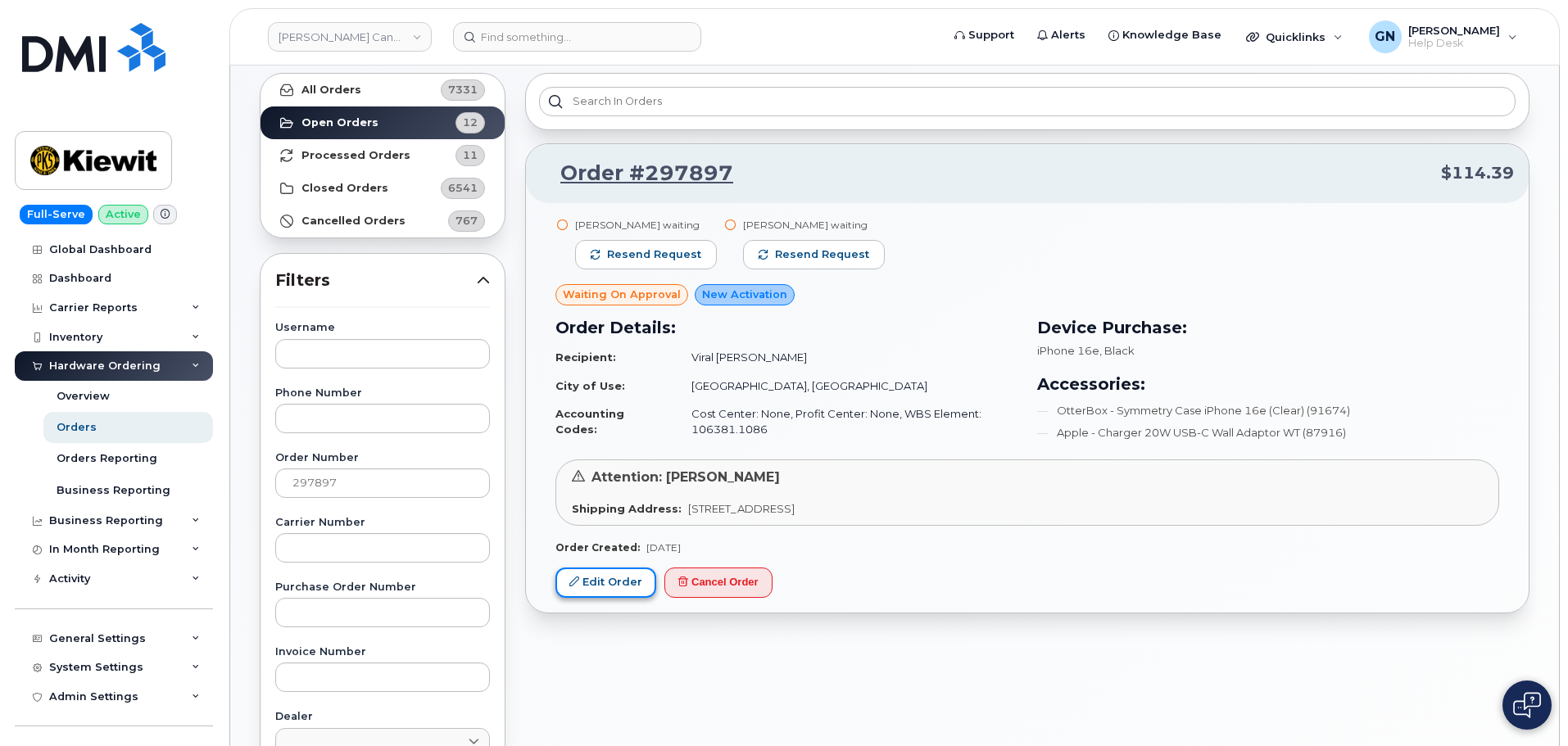
click at [591, 578] on link "Edit Order" at bounding box center [606, 583] width 101 height 30
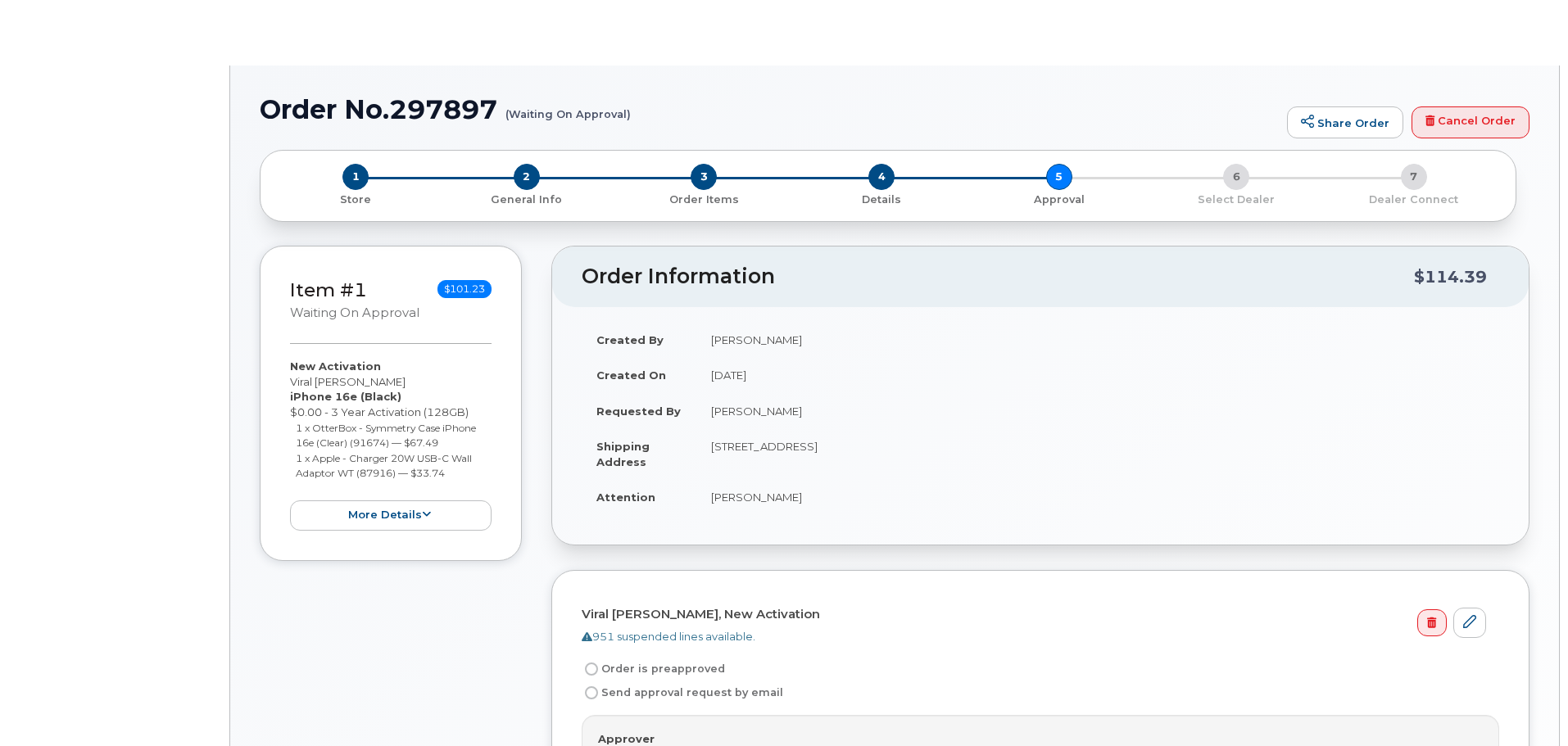
radio input "true"
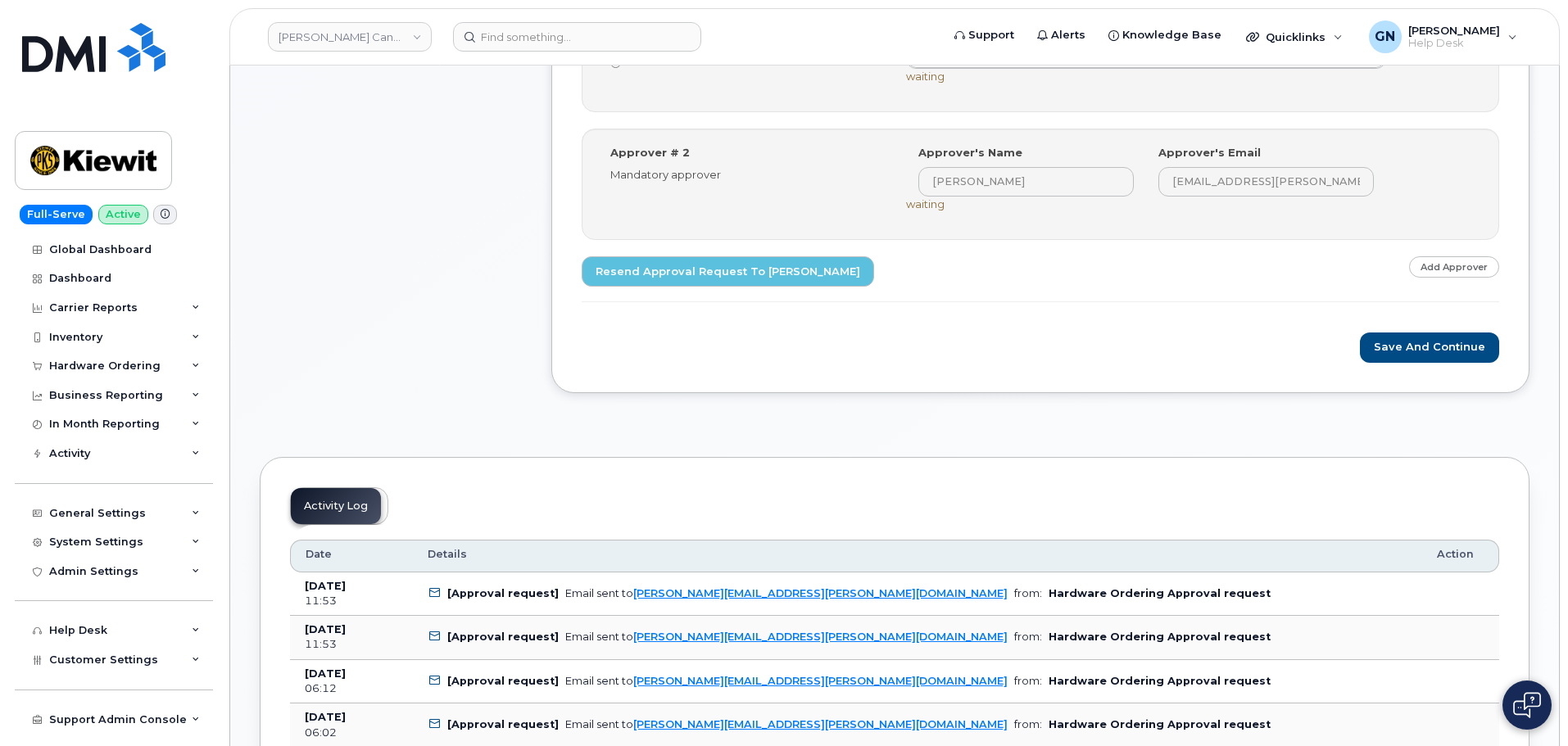
scroll to position [819, 0]
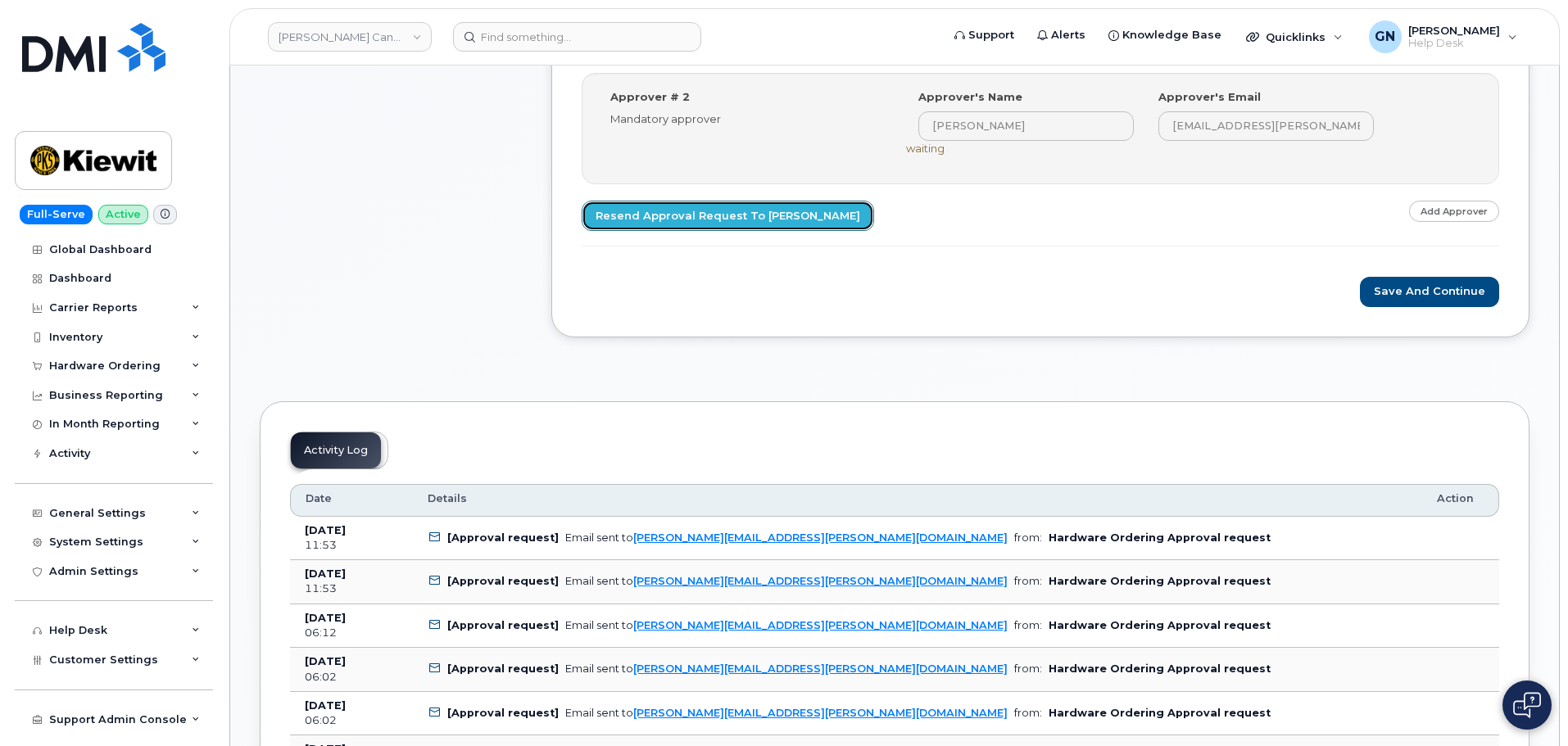
click at [735, 225] on link "Resend Approval Request to Sandhya Vernekar" at bounding box center [728, 216] width 293 height 30
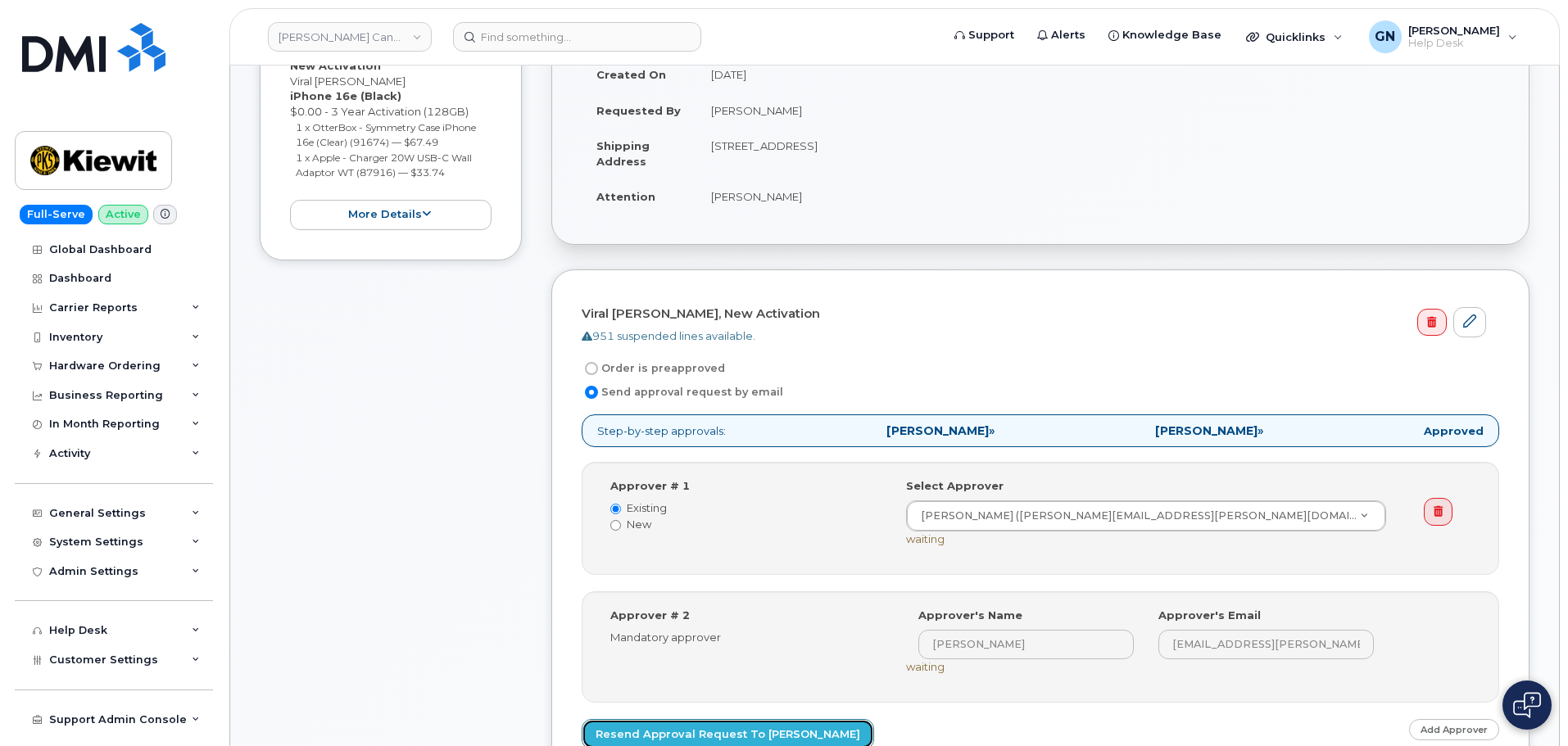
scroll to position [328, 0]
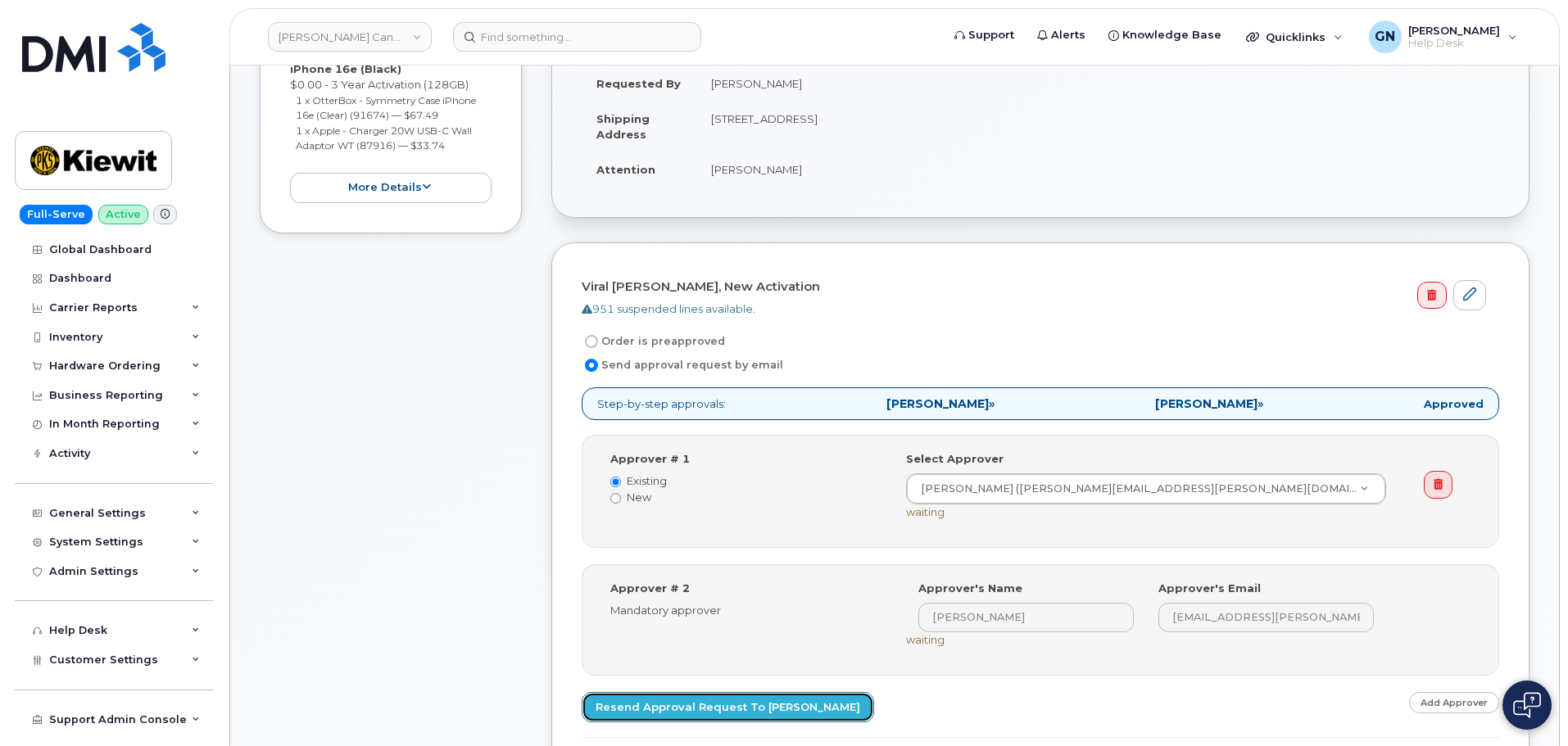
click at [744, 708] on link "Resend Approval Request to Sandhya Vernekar" at bounding box center [728, 707] width 293 height 30
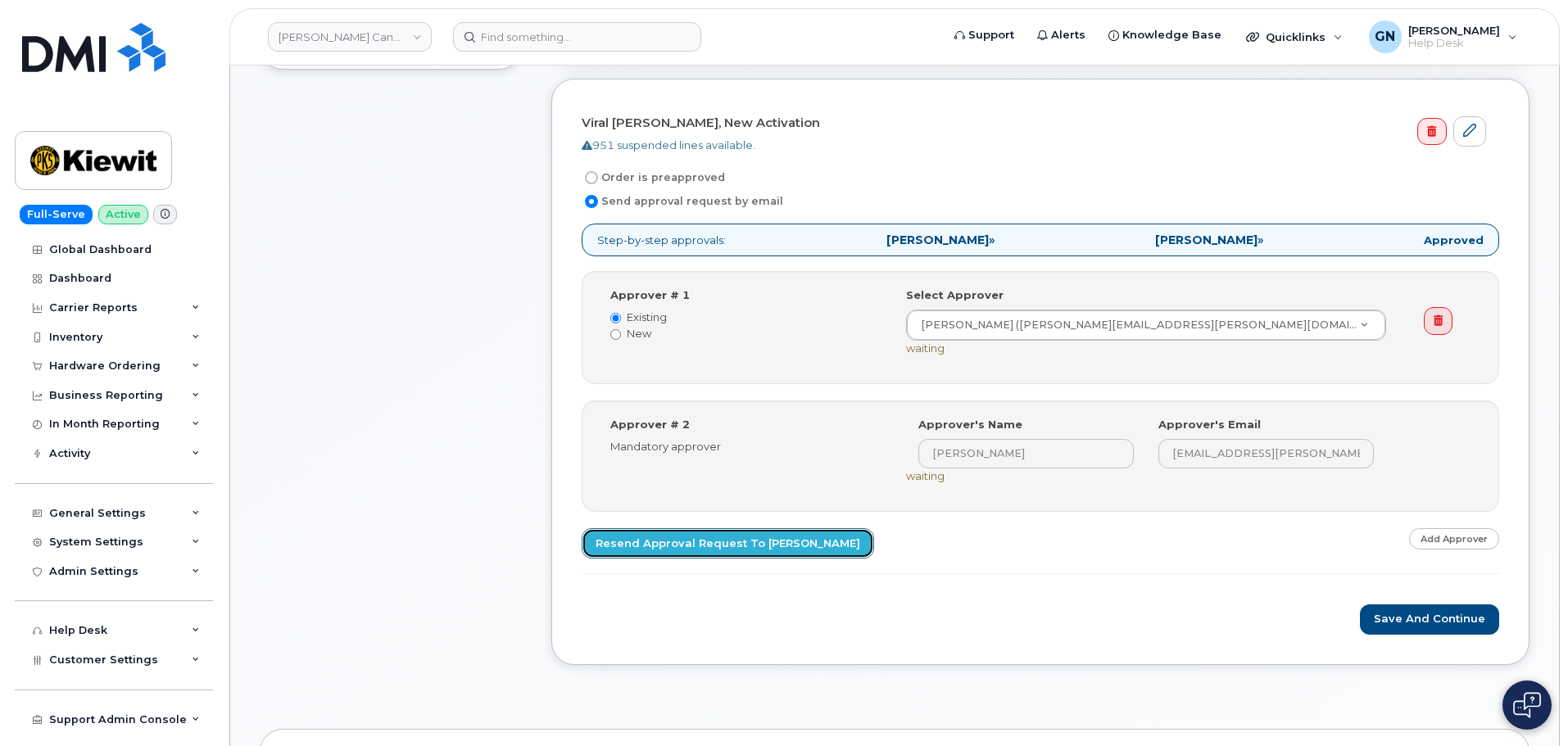
scroll to position [738, 0]
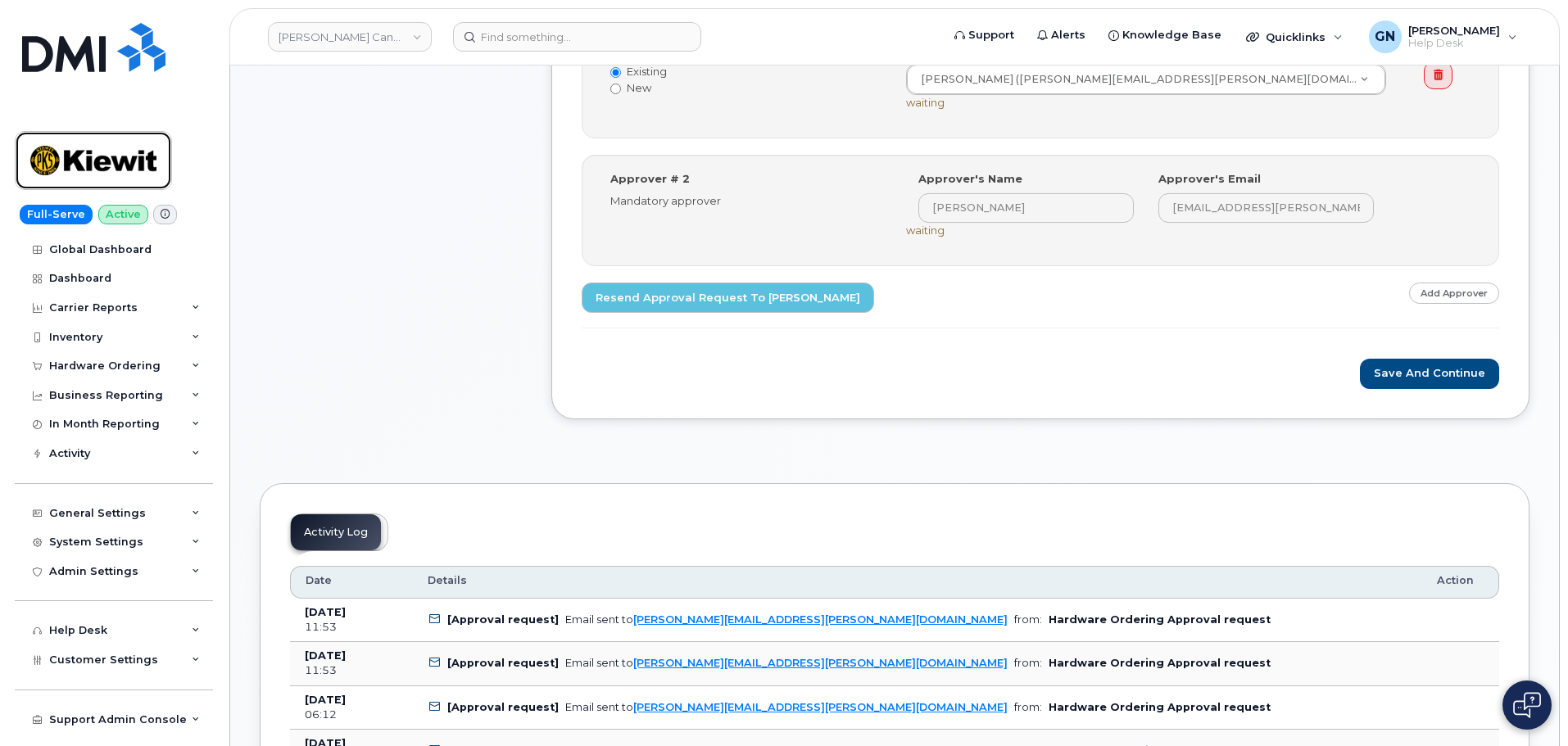
drag, startPoint x: 98, startPoint y: 159, endPoint x: 156, endPoint y: 141, distance: 60.7
click at [98, 159] on img at bounding box center [93, 161] width 126 height 47
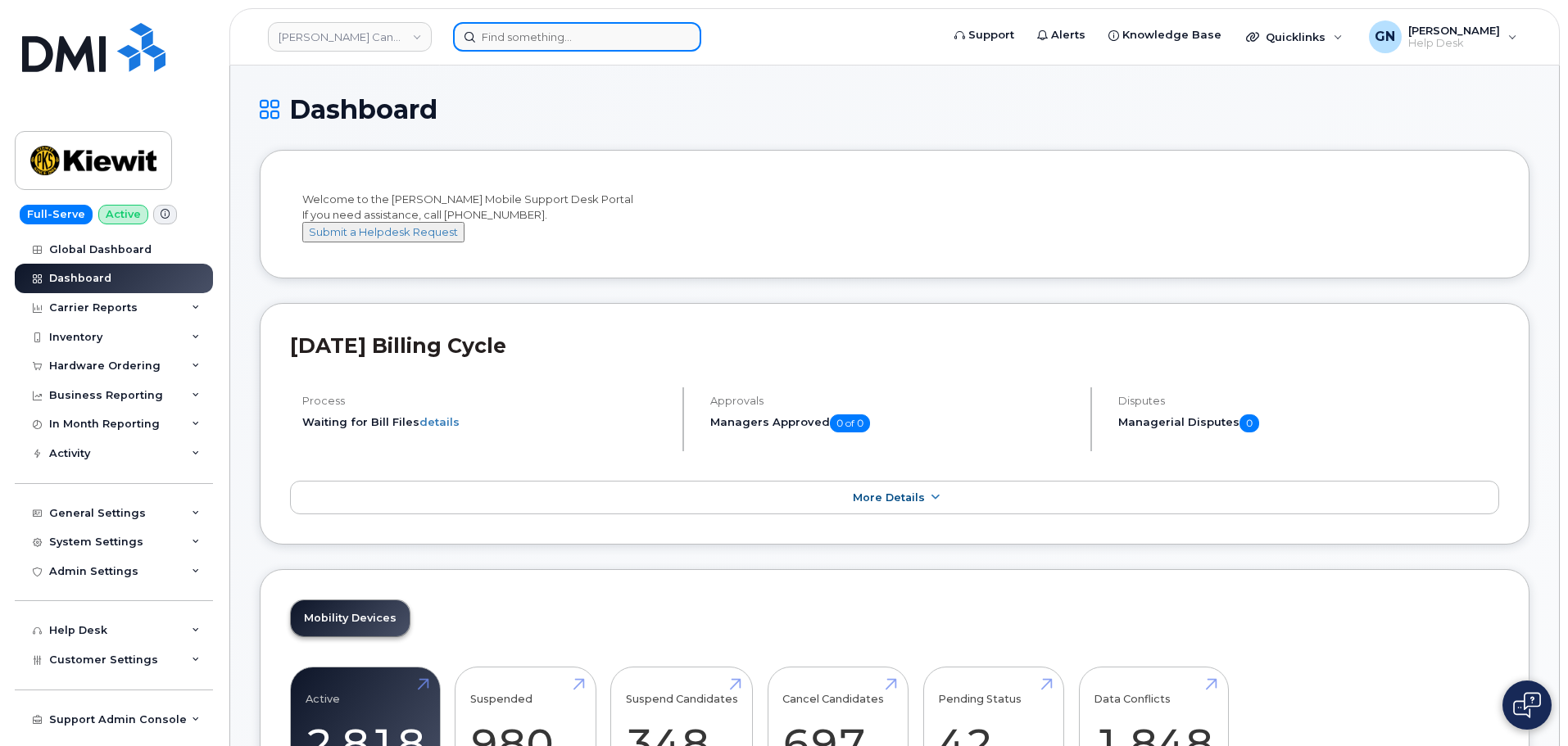
click at [603, 44] on input at bounding box center [577, 36] width 248 height 29
paste input "8282265709"
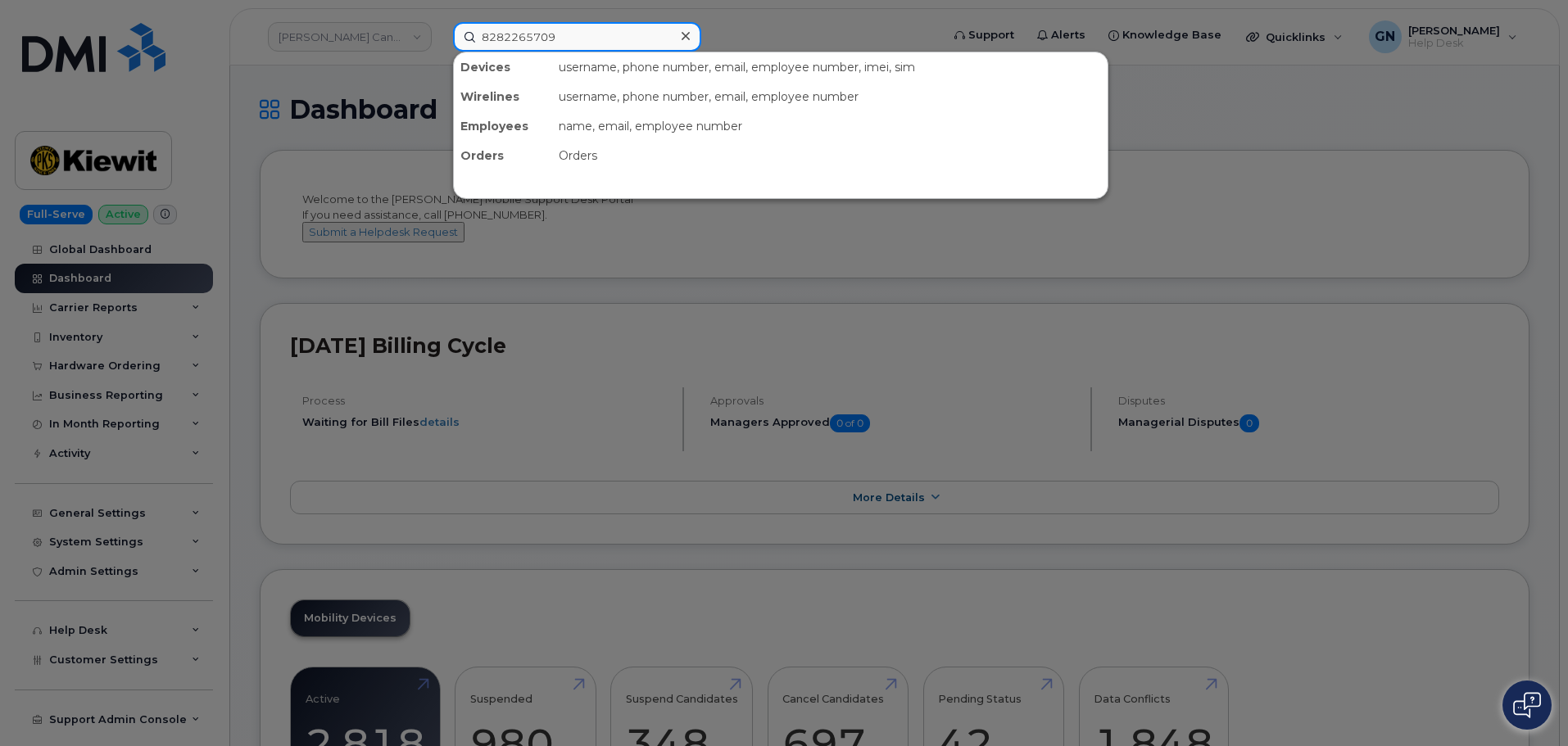
type input "8282265709"
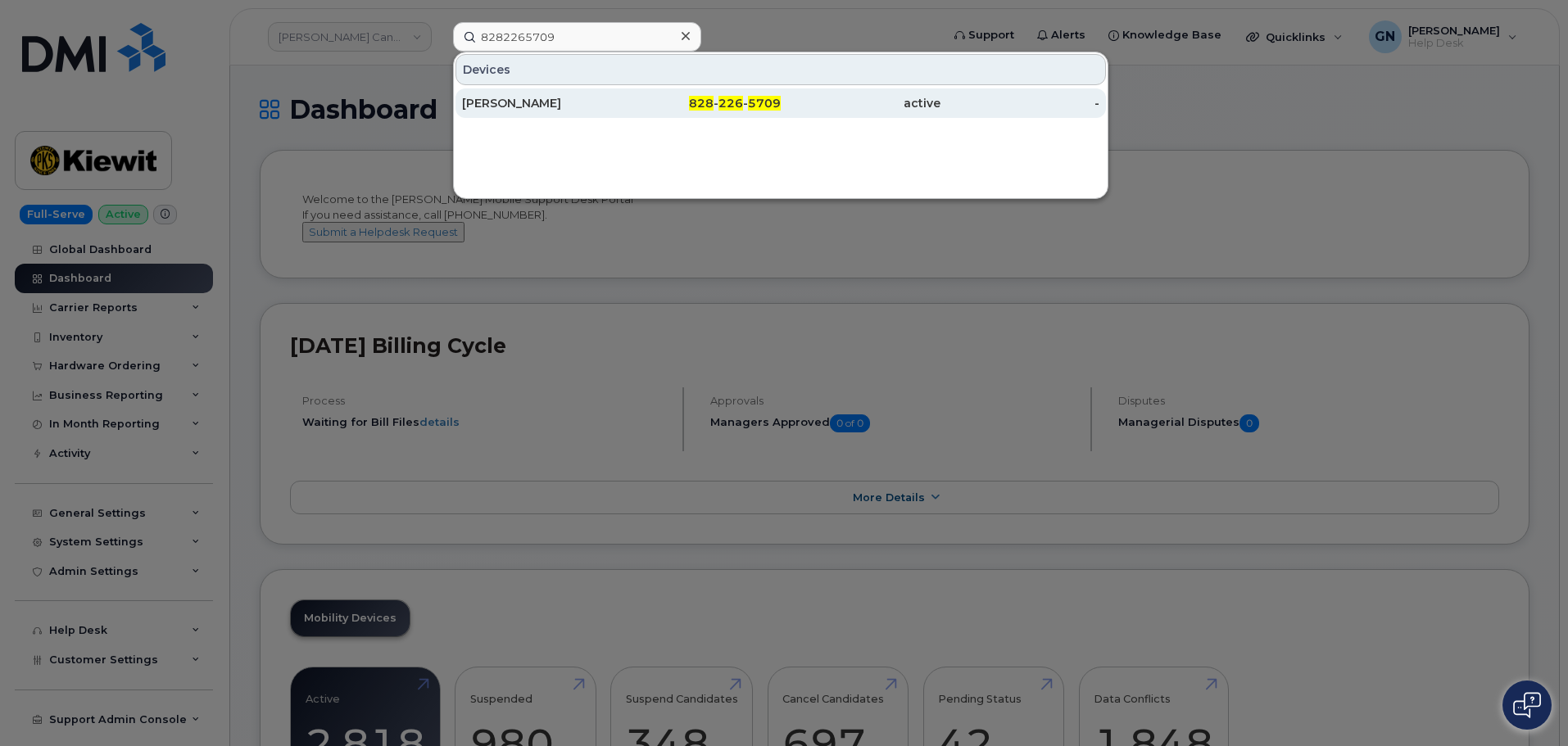
click at [622, 113] on div "WILL OWENS" at bounding box center [702, 103] width 160 height 29
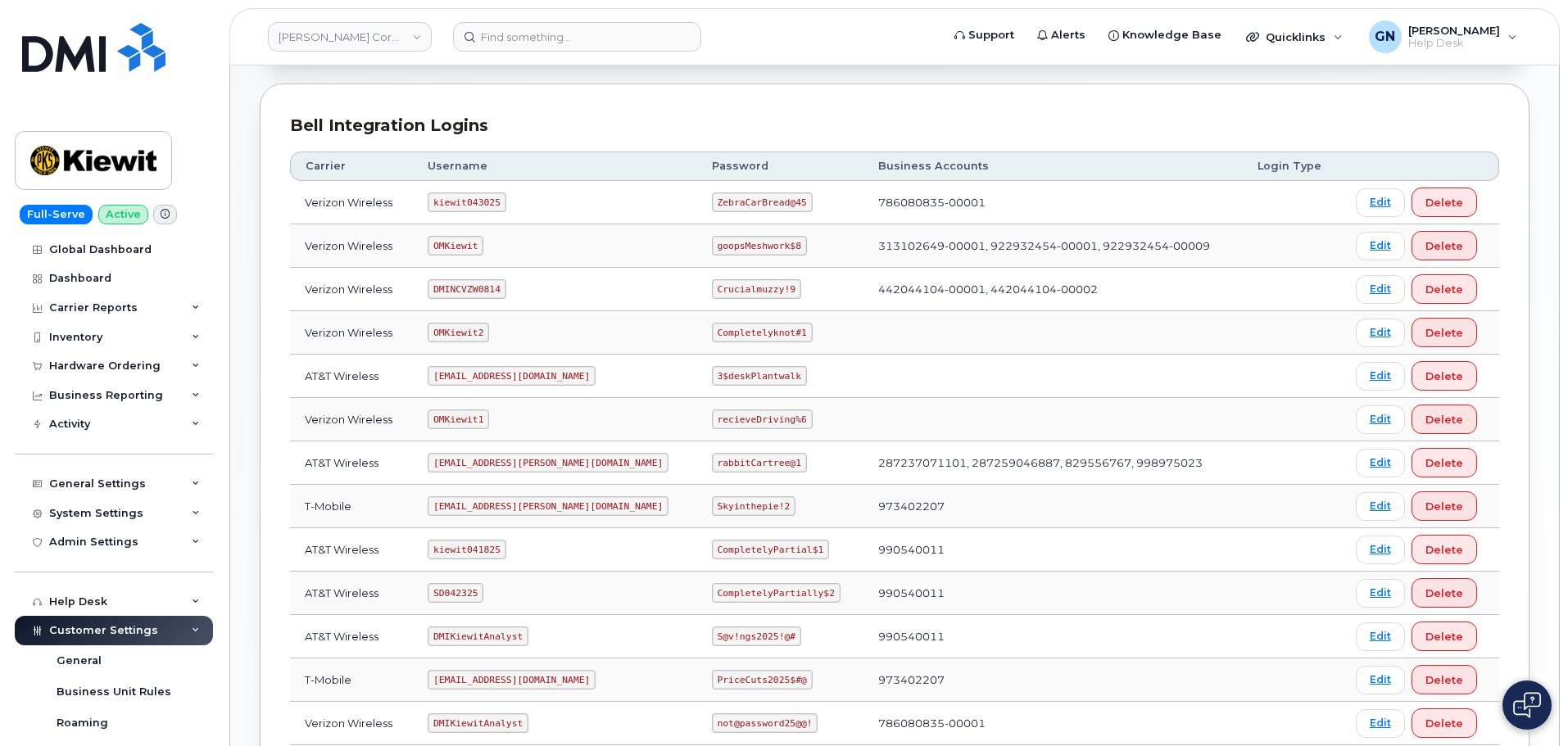
scroll to position [164, 0]
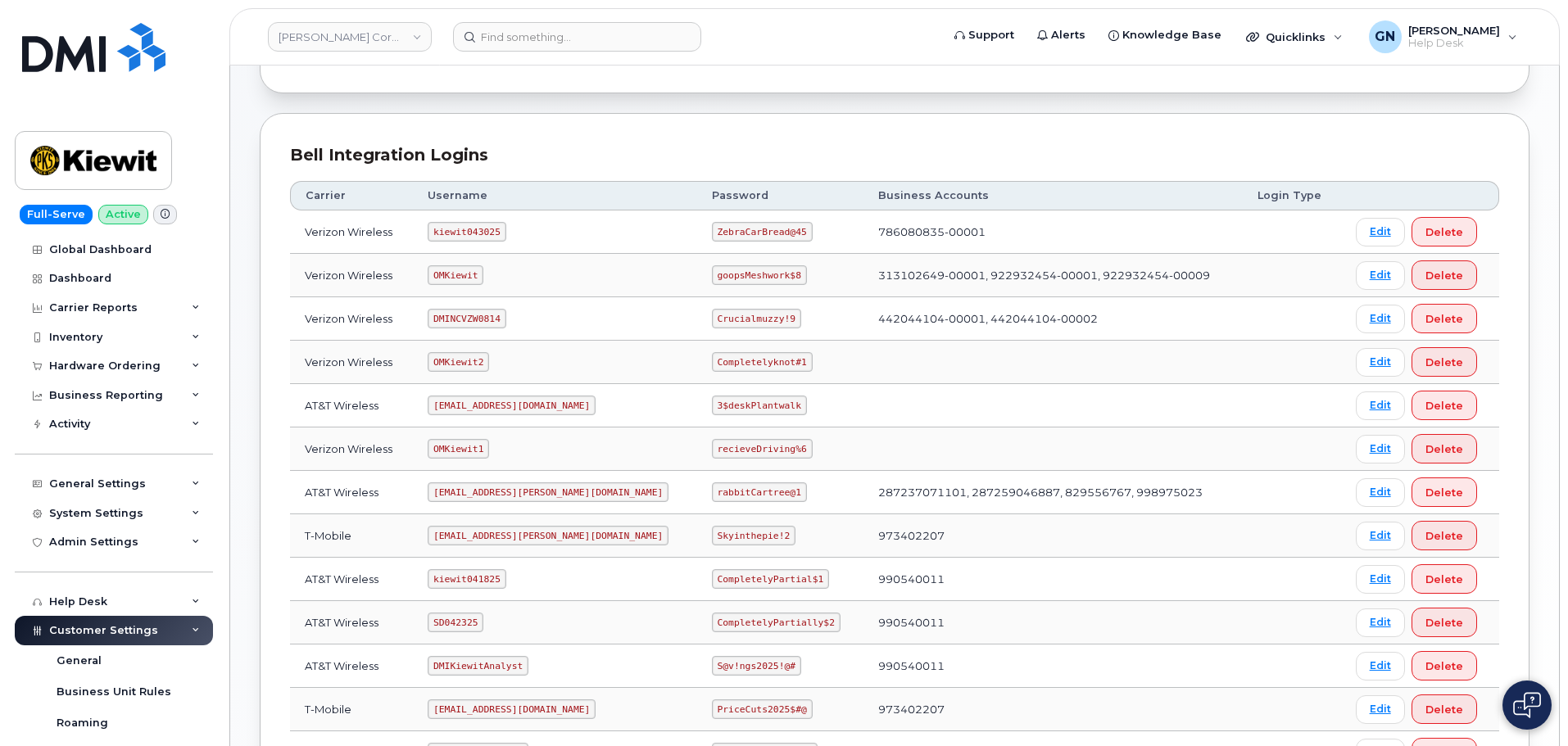
click at [481, 229] on code "kiewit043025" at bounding box center [466, 231] width 78 height 19
copy code "kiewit043025"
click at [712, 229] on code "ZebraCarBread@45" at bounding box center [762, 231] width 101 height 19
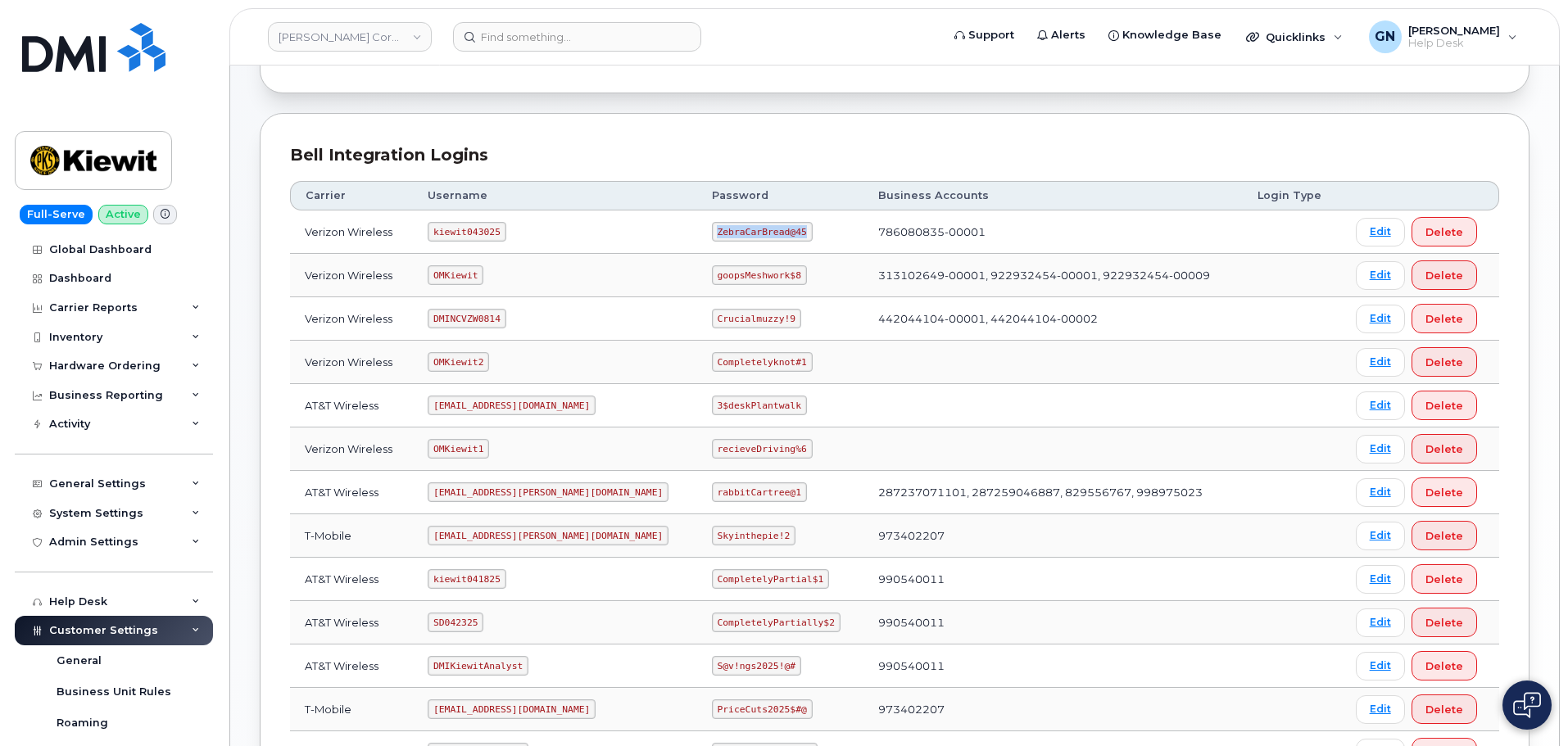
click at [712, 229] on code "ZebraCarBread@45" at bounding box center [762, 231] width 101 height 19
copy code "ZebraCarBread@45"
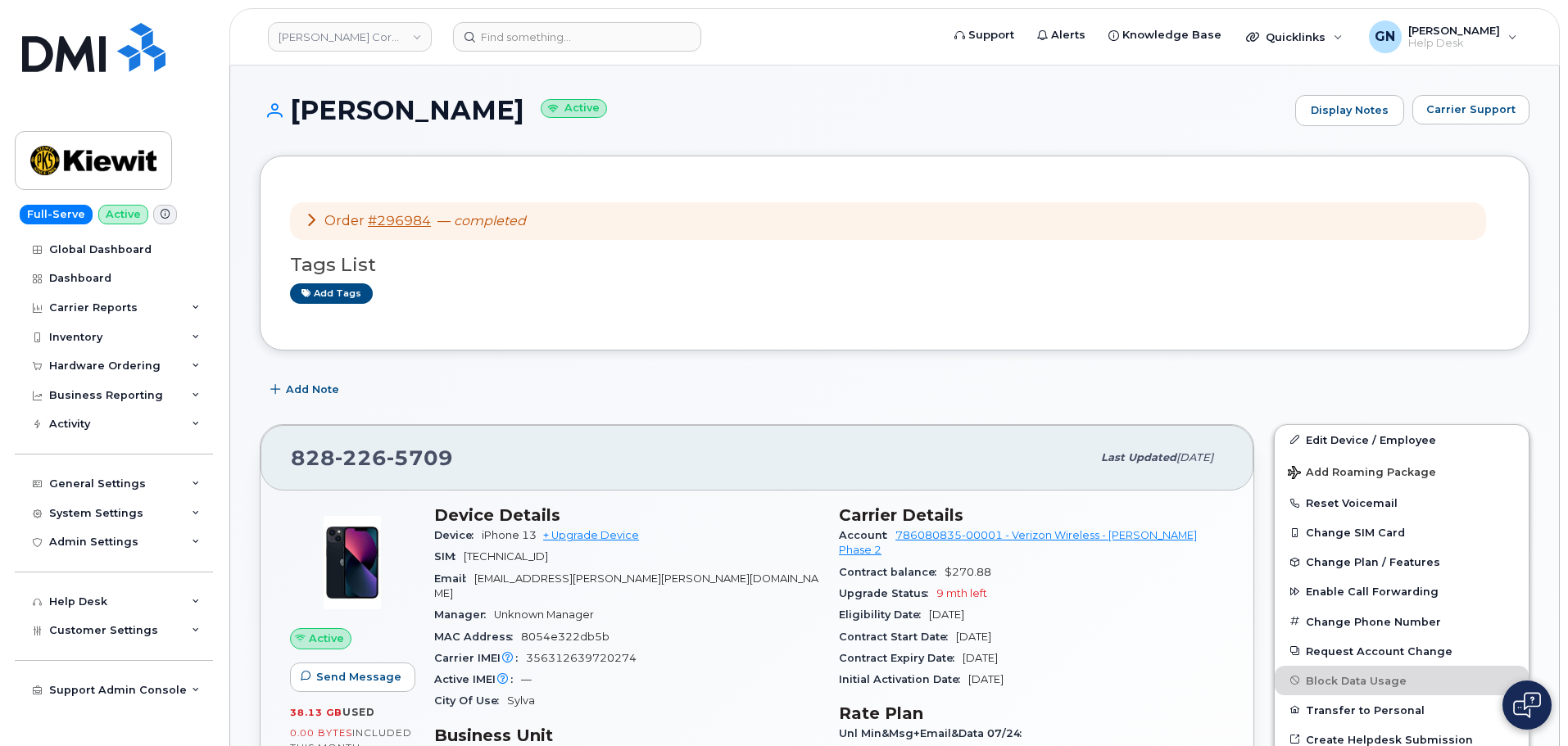
scroll to position [82, 0]
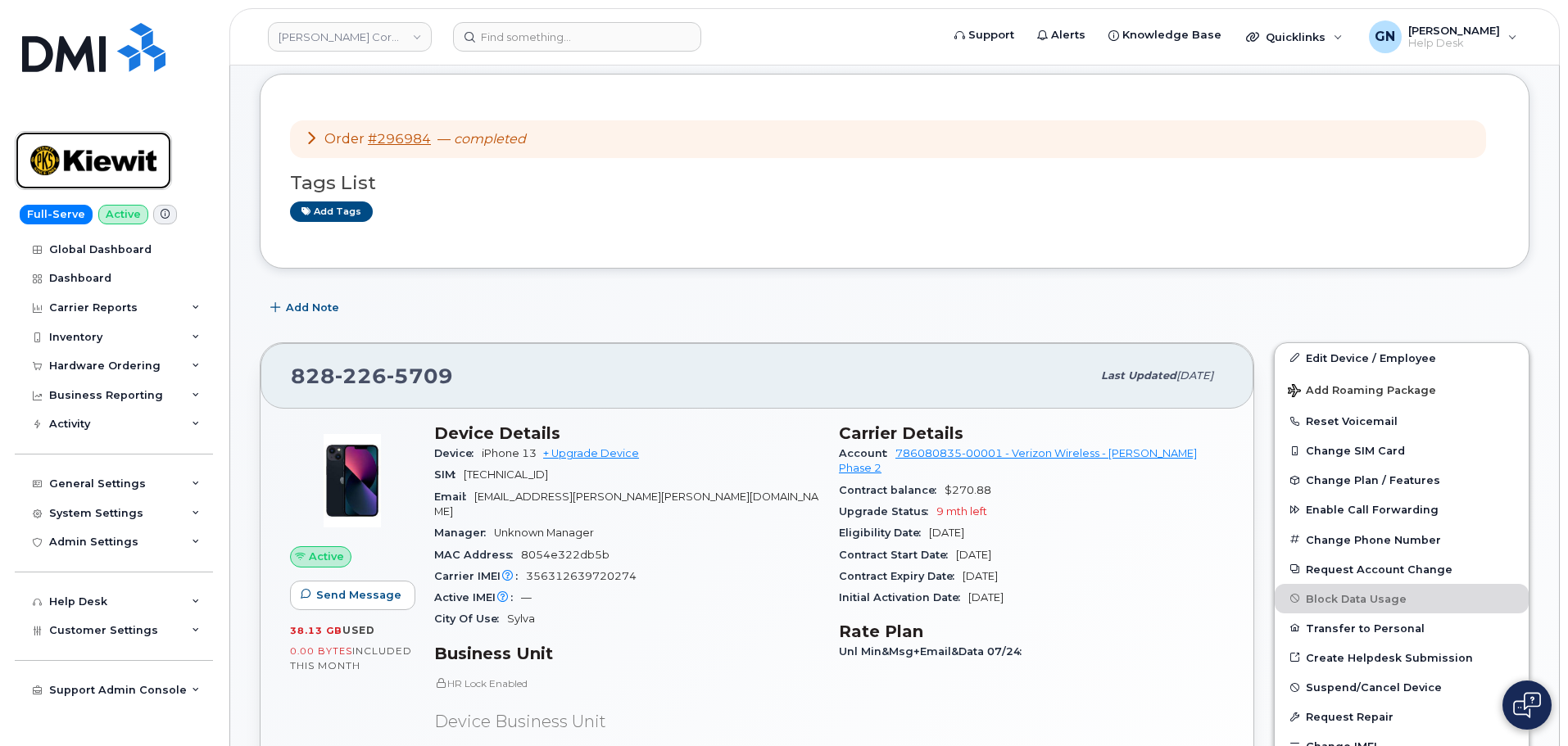
click at [140, 147] on img at bounding box center [93, 161] width 126 height 47
